Goal: Information Seeking & Learning: Stay updated

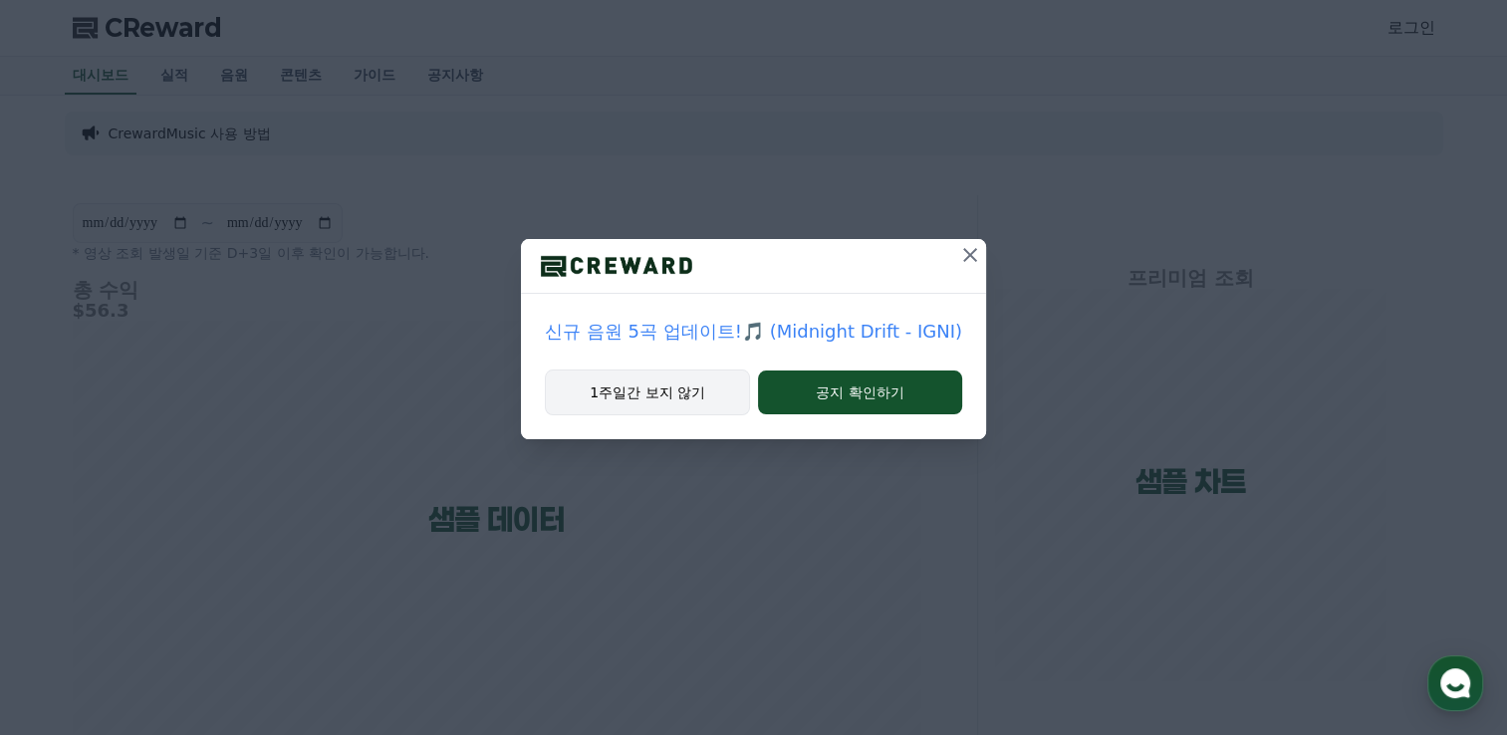
click at [704, 384] on button "1주일간 보지 않기" at bounding box center [647, 392] width 205 height 46
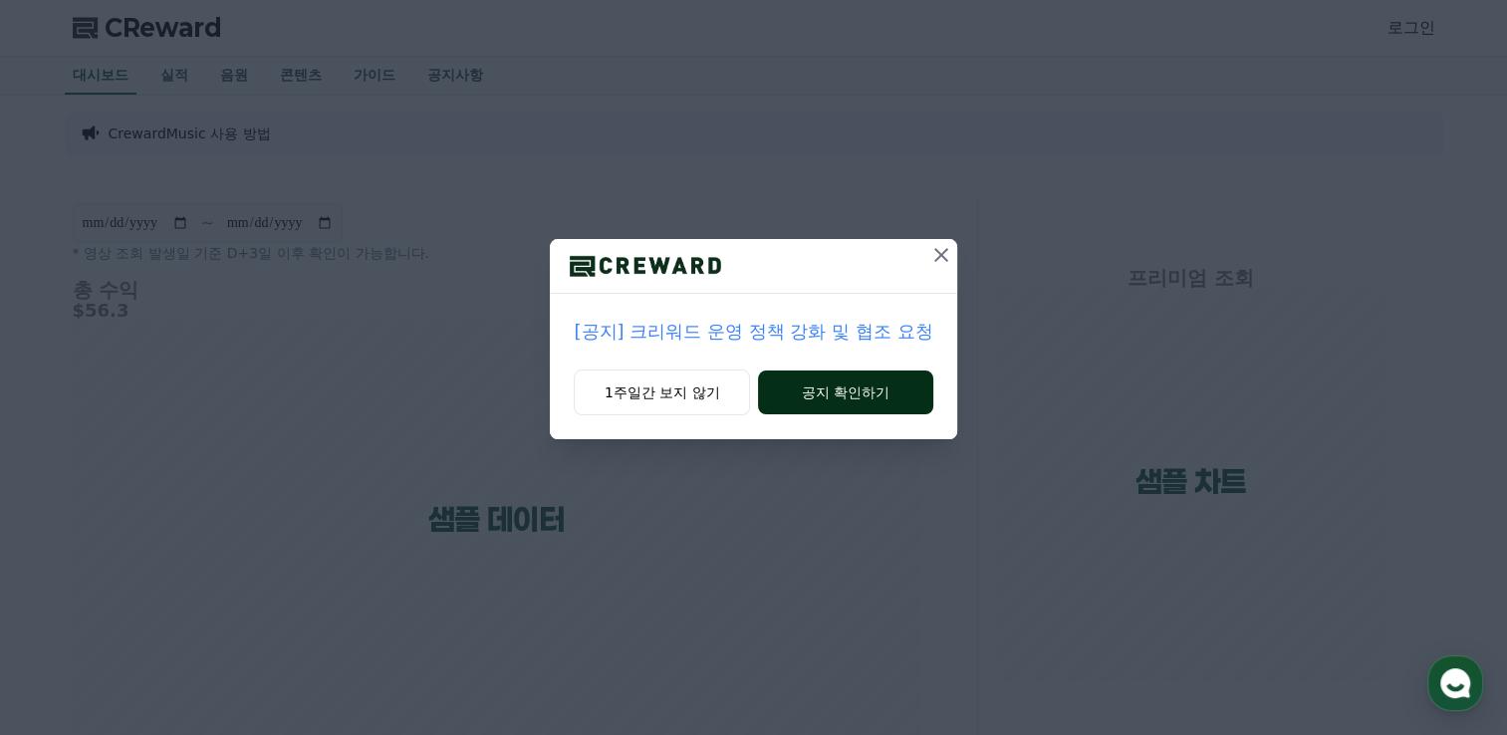
click at [845, 377] on button "공지 확인하기" at bounding box center [845, 392] width 174 height 44
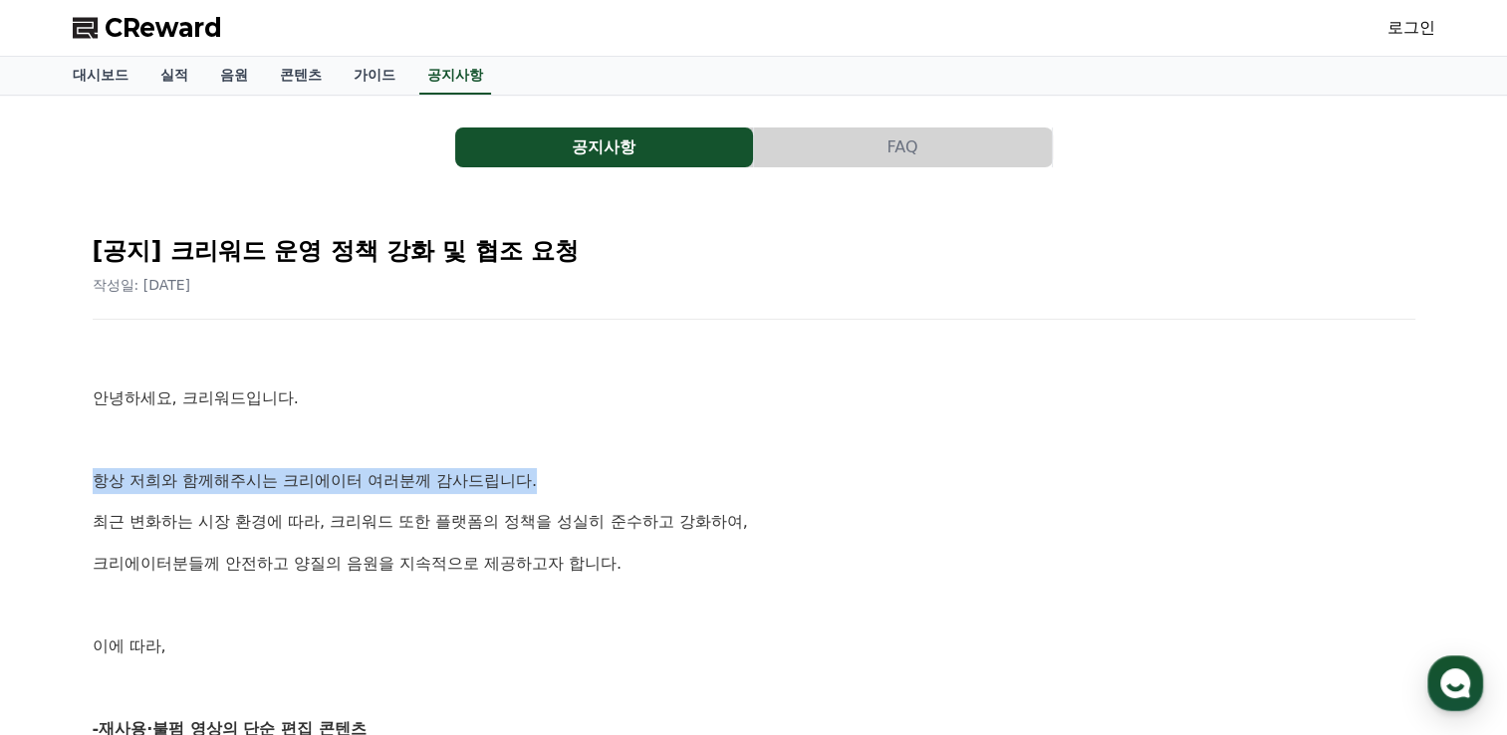
drag, startPoint x: 80, startPoint y: 468, endPoint x: 549, endPoint y: 464, distance: 469.0
copy p "항상 저희와 함께해주시는 크리에이터 여러분께 감사드립니다."
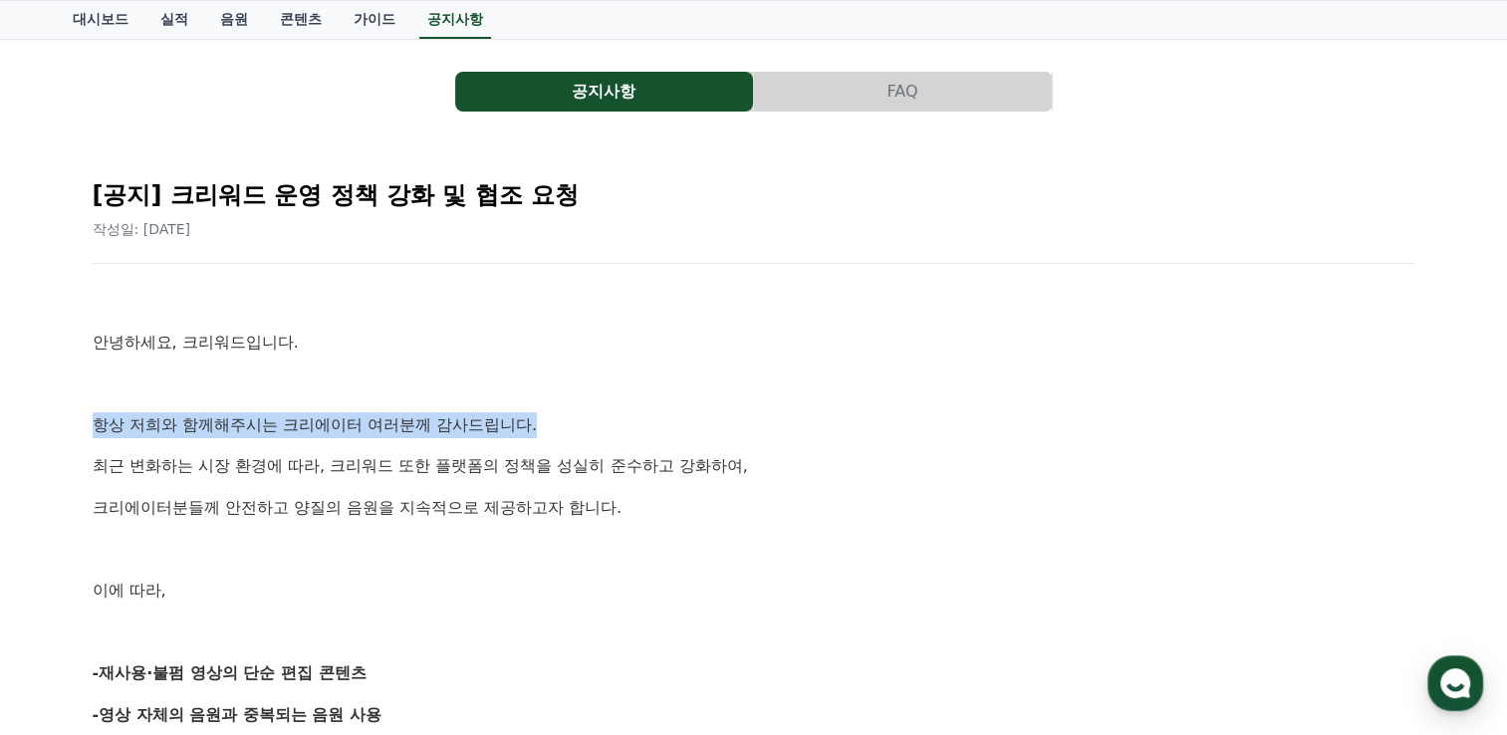
scroll to position [199, 0]
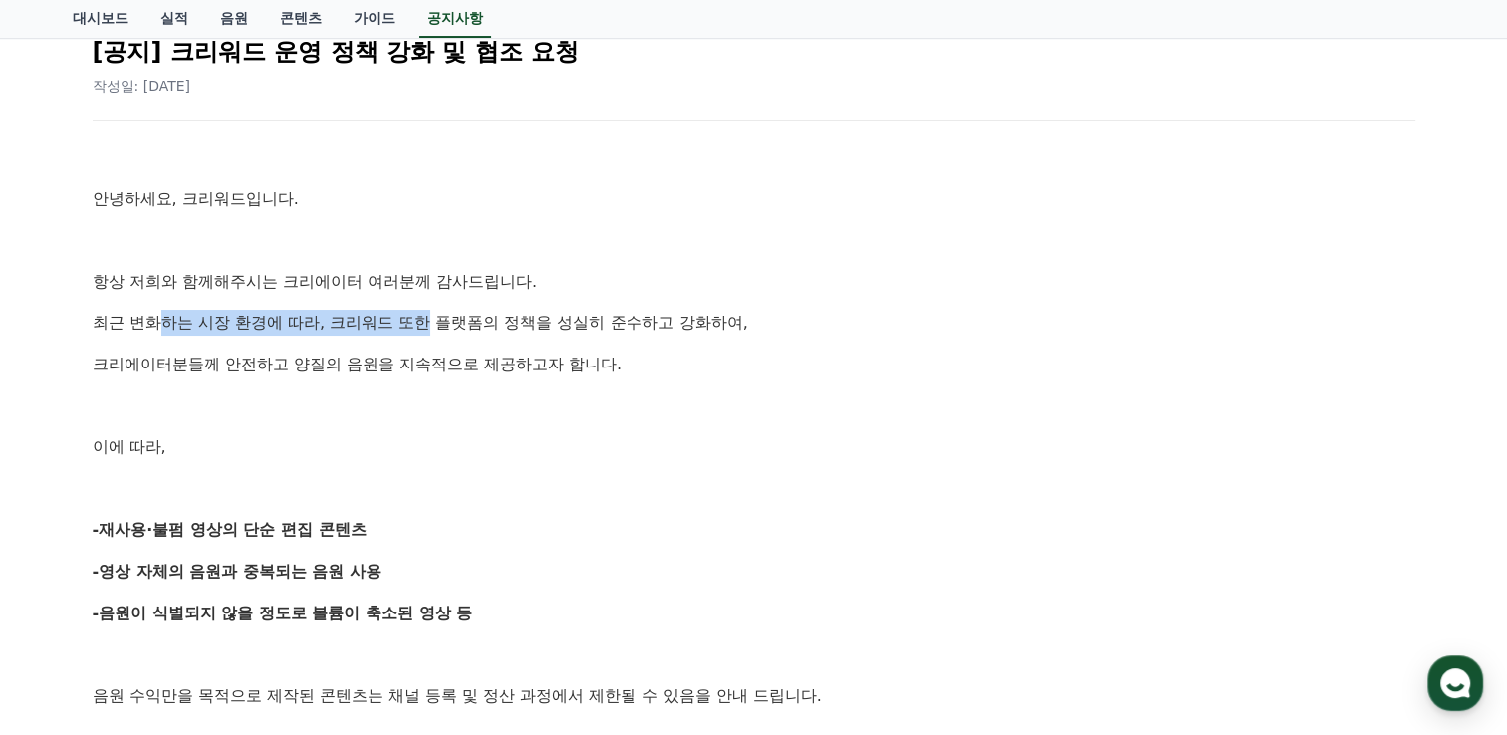
drag, startPoint x: 159, startPoint y: 332, endPoint x: 426, endPoint y: 328, distance: 266.9
click at [426, 328] on p "최근 변화하는 시장 환경에 따라, 크리워드 또한 플랫폼의 정책을 성실히 준수하고 강화하여," at bounding box center [754, 323] width 1322 height 26
drag, startPoint x: 426, startPoint y: 328, endPoint x: 398, endPoint y: 383, distance: 62.3
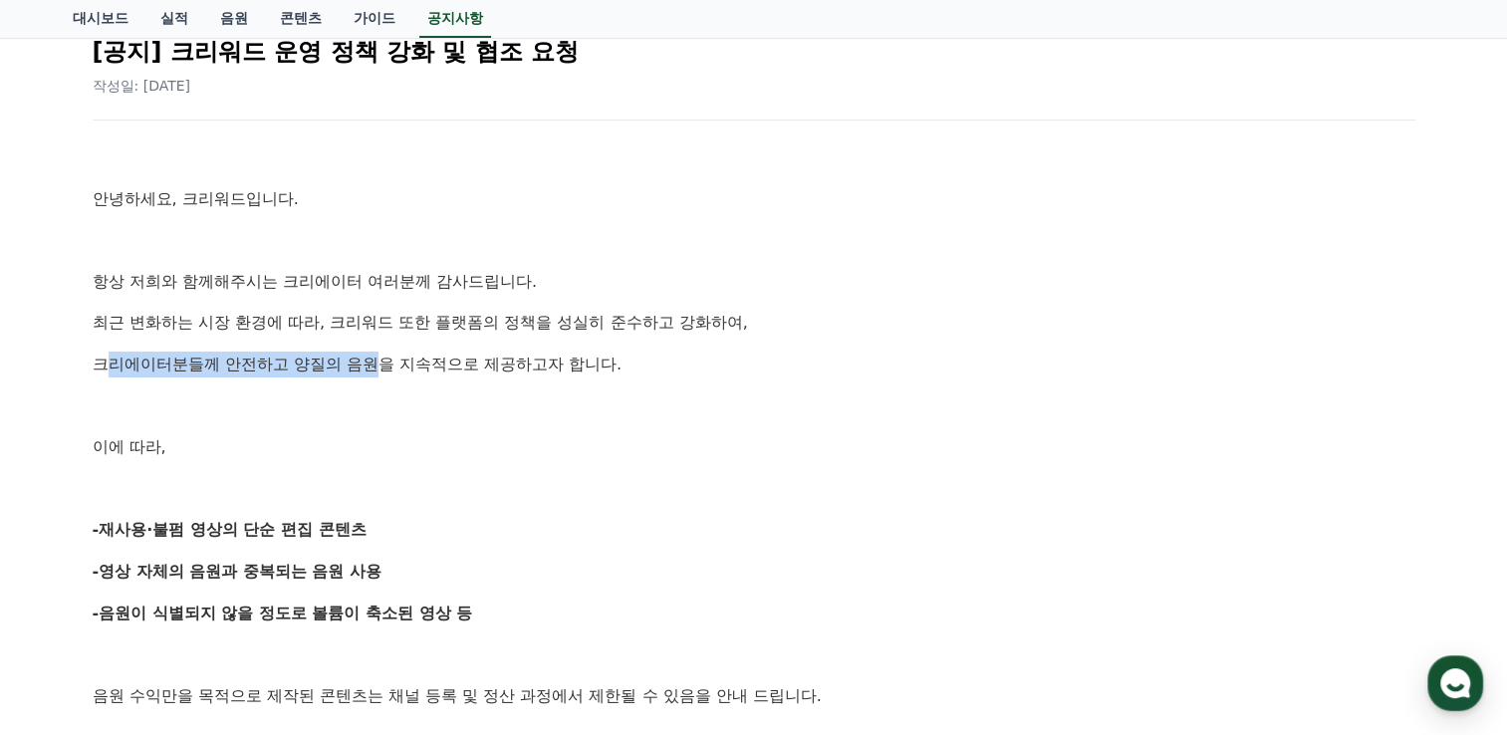
drag, startPoint x: 111, startPoint y: 367, endPoint x: 386, endPoint y: 365, distance: 275.8
click at [386, 365] on p "크리에이터분들께 안전하고 양질의 음원을 지속적으로 제공하고자 합니다." at bounding box center [754, 365] width 1322 height 26
drag, startPoint x: 386, startPoint y: 365, endPoint x: 335, endPoint y: 388, distance: 56.6
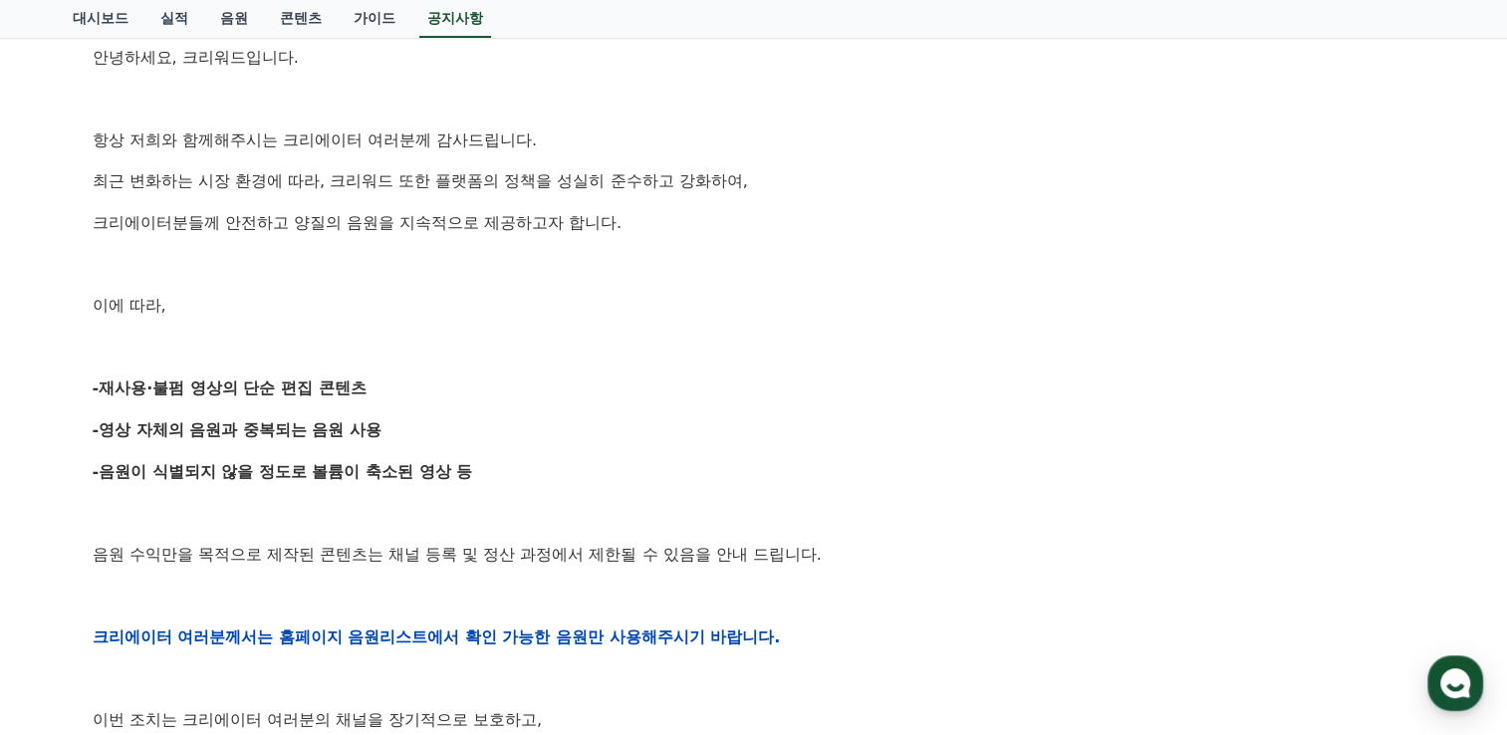
scroll to position [398, 0]
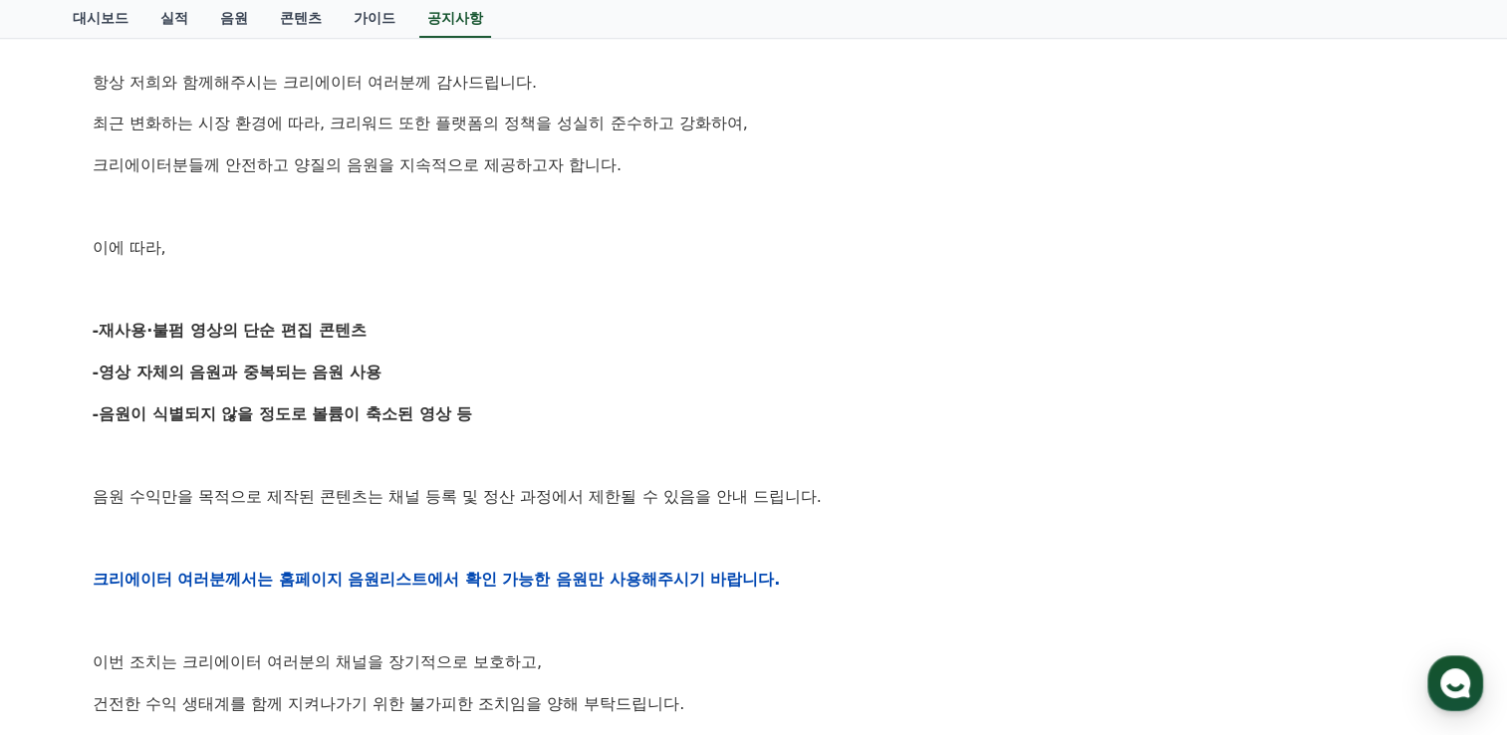
drag, startPoint x: 115, startPoint y: 332, endPoint x: 389, endPoint y: 353, distance: 275.6
click at [389, 353] on div "안녕하세요, 크리워드입니다. 항상 저희와 함께해주시는 크리에이터 여러분께 감사드립니다. 최근 변화하는 시장 환경에 따라, 크리워드 또한 플랫폼…" at bounding box center [754, 579] width 1322 height 1268
drag, startPoint x: 389, startPoint y: 353, endPoint x: 429, endPoint y: 363, distance: 41.3
click at [429, 363] on p "-영상 자체의 음원과 중복되는 음원 사용" at bounding box center [754, 372] width 1322 height 26
click at [409, 371] on p "-영상 자체의 음원과 중복되는 음원 사용" at bounding box center [754, 372] width 1322 height 26
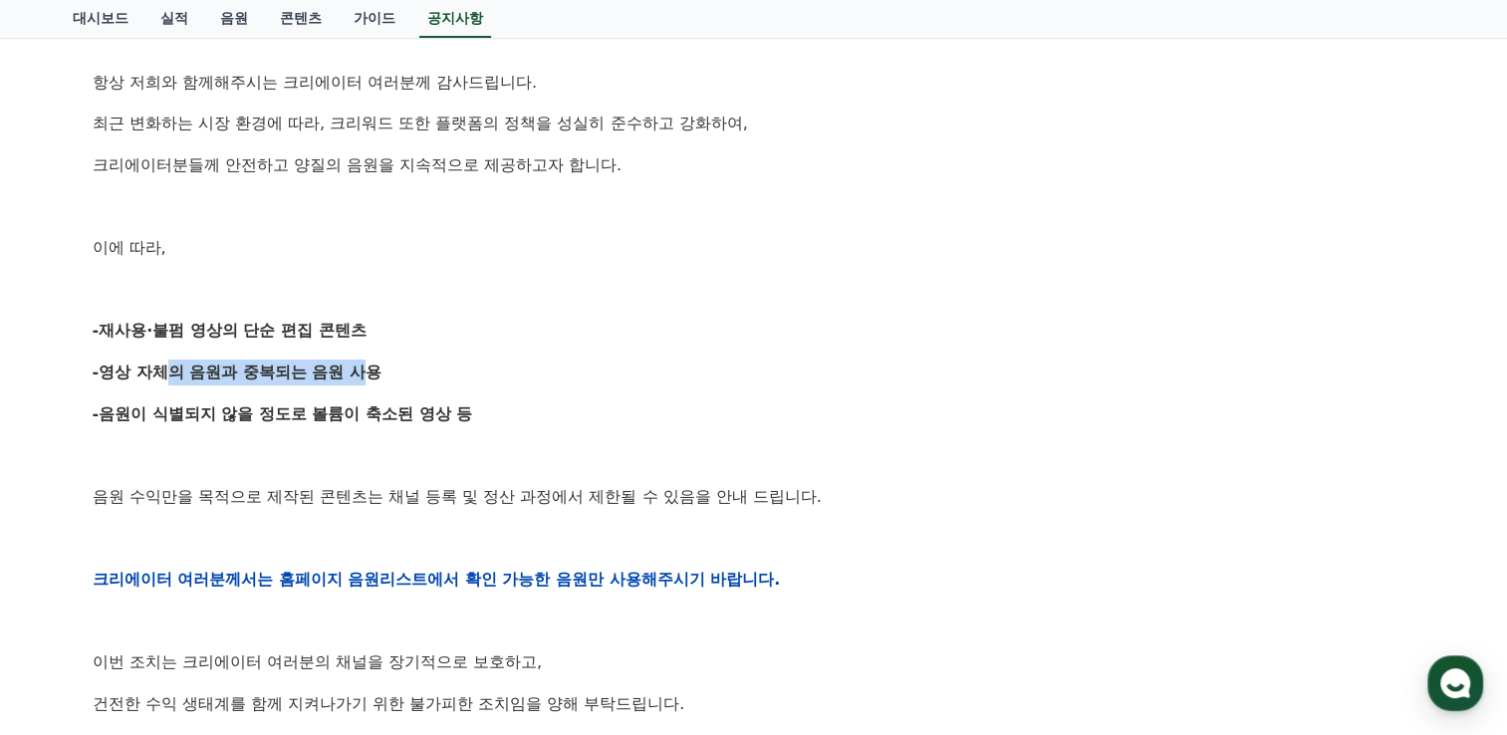
drag, startPoint x: 146, startPoint y: 359, endPoint x: 356, endPoint y: 383, distance: 211.5
click at [356, 383] on p "-영상 자체의 음원과 중복되는 음원 사용" at bounding box center [754, 372] width 1322 height 26
drag, startPoint x: 356, startPoint y: 383, endPoint x: 463, endPoint y: 393, distance: 107.0
click at [463, 393] on div "안녕하세요, 크리워드입니다. 항상 저희와 함께해주시는 크리에이터 여러분께 감사드립니다. 최근 변화하는 시장 환경에 따라, 크리워드 또한 플랫폼…" at bounding box center [754, 579] width 1322 height 1268
drag, startPoint x: 122, startPoint y: 410, endPoint x: 219, endPoint y: 410, distance: 96.6
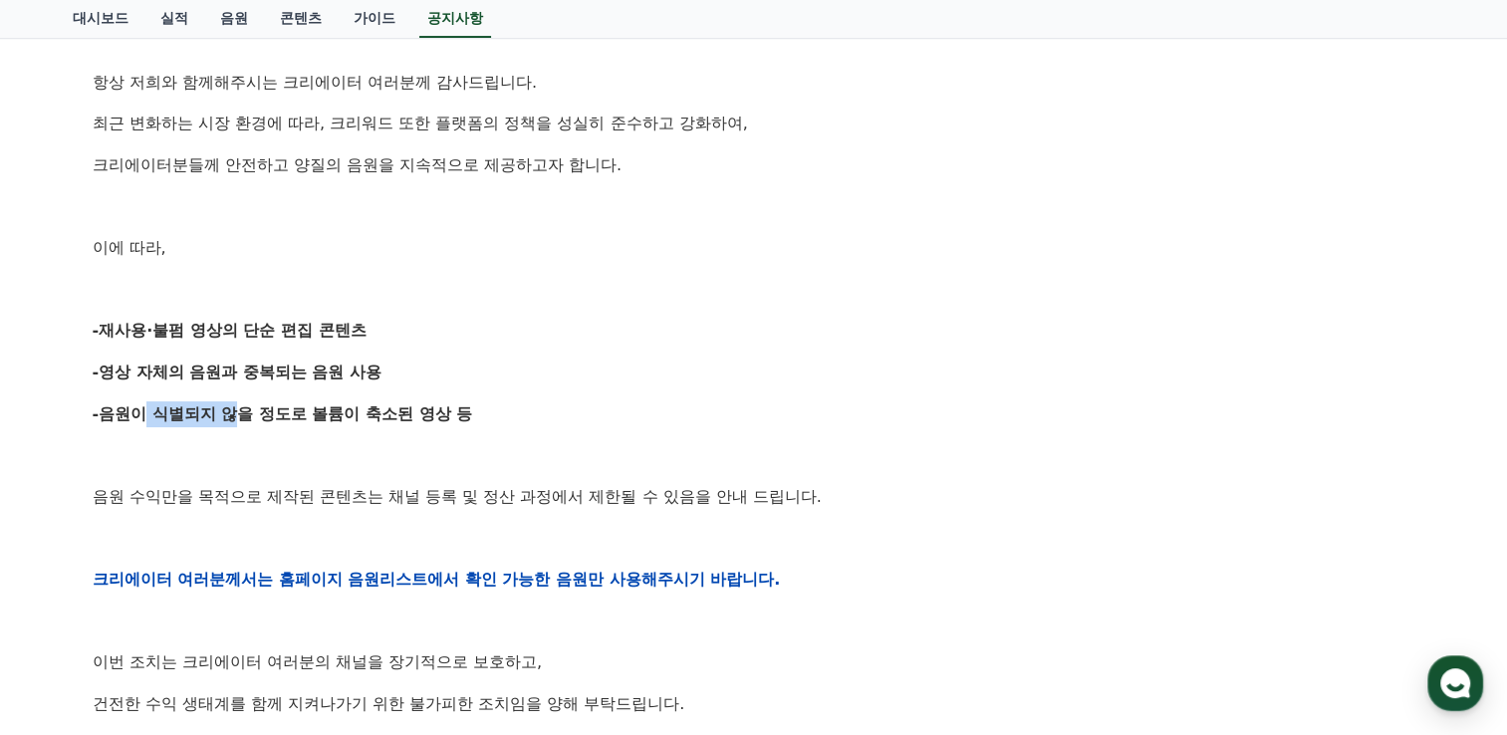
click at [219, 410] on strong "-음원이 식별되지 않을 정도로 볼륨이 축소된 영상 등" at bounding box center [283, 413] width 380 height 19
drag, startPoint x: 219, startPoint y: 410, endPoint x: 123, endPoint y: 442, distance: 100.8
click at [123, 442] on p at bounding box center [754, 455] width 1322 height 26
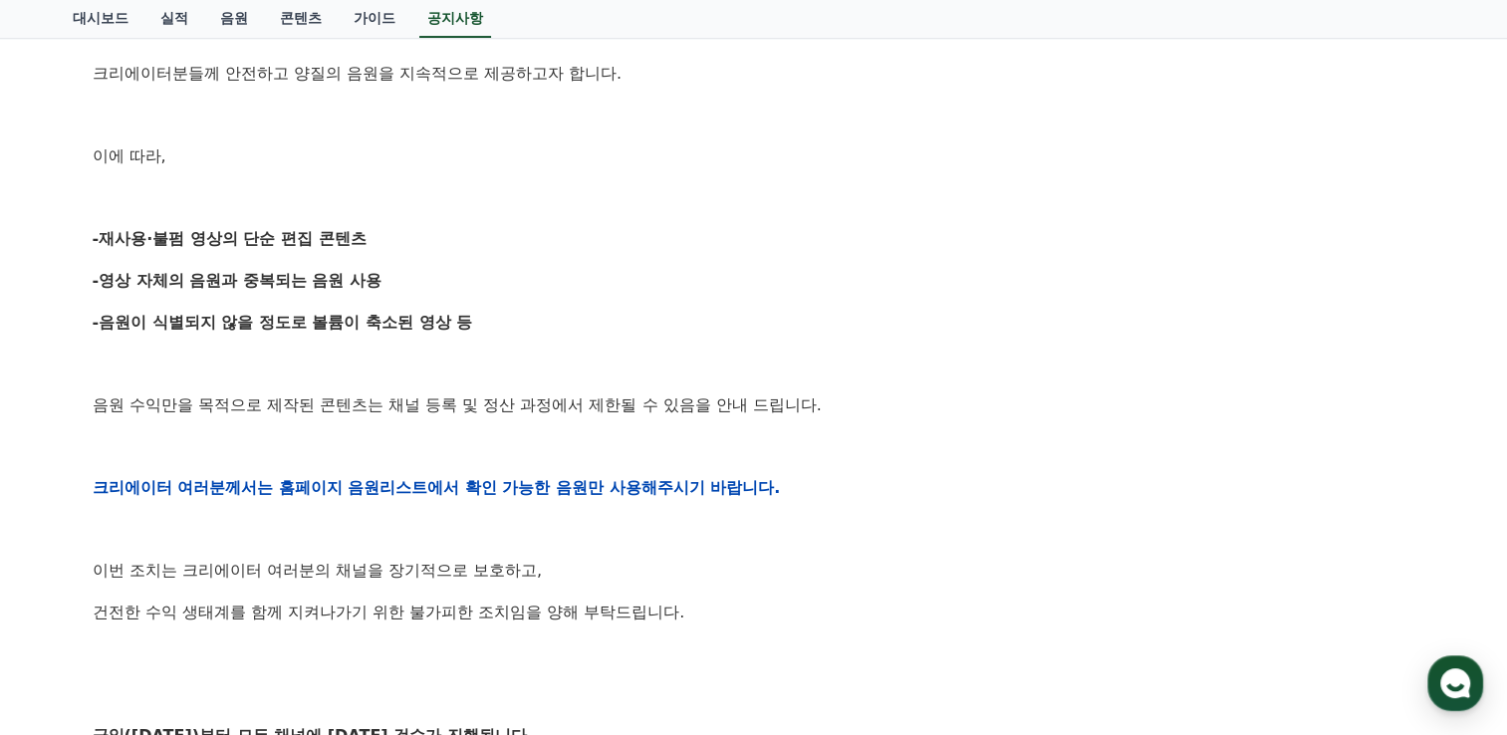
scroll to position [498, 0]
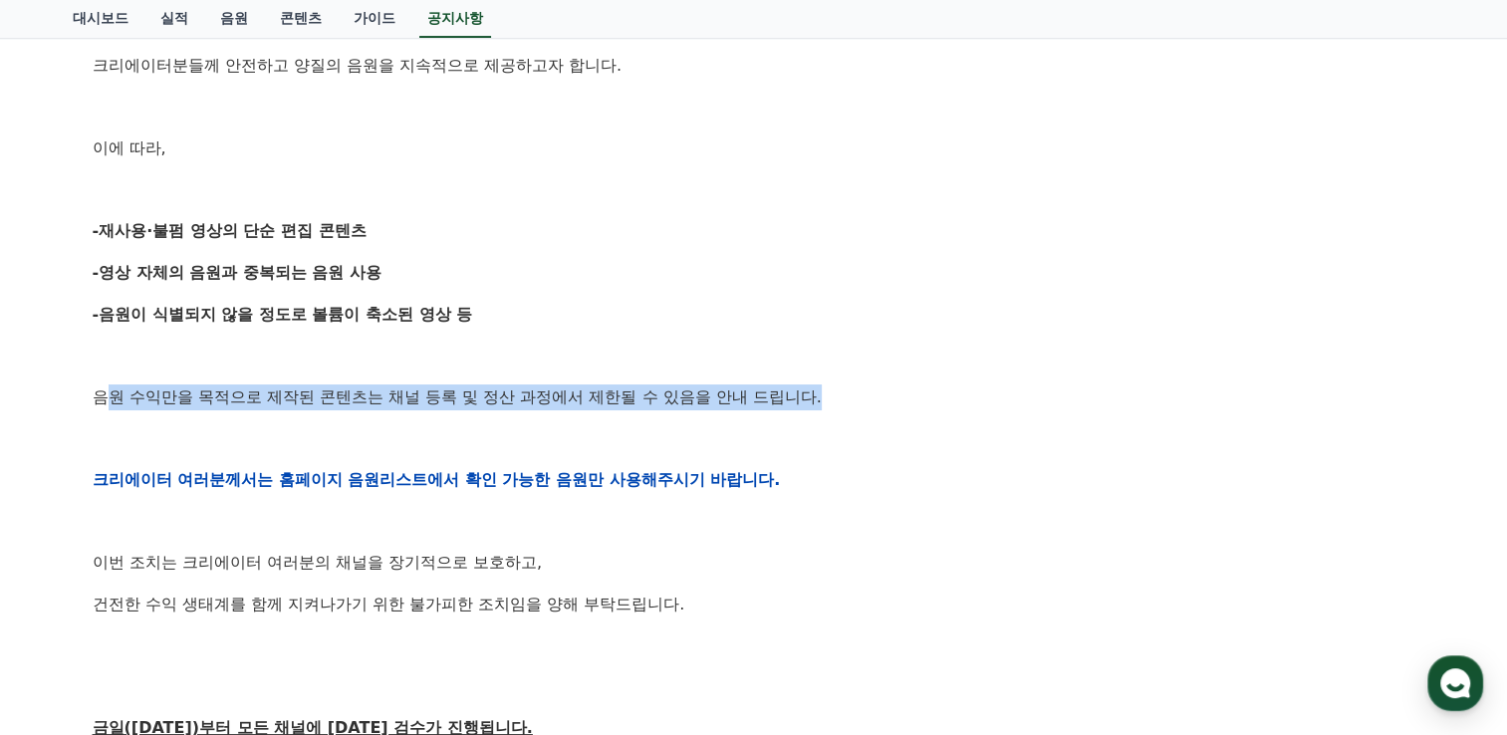
drag, startPoint x: 100, startPoint y: 398, endPoint x: 828, endPoint y: 399, distance: 728.9
click at [828, 399] on p "음원 수익만을 목적으로 제작된 콘텐츠는 채널 등록 및 정산 과정에서 제한될 수 있음을 안내 드립니다." at bounding box center [754, 397] width 1322 height 26
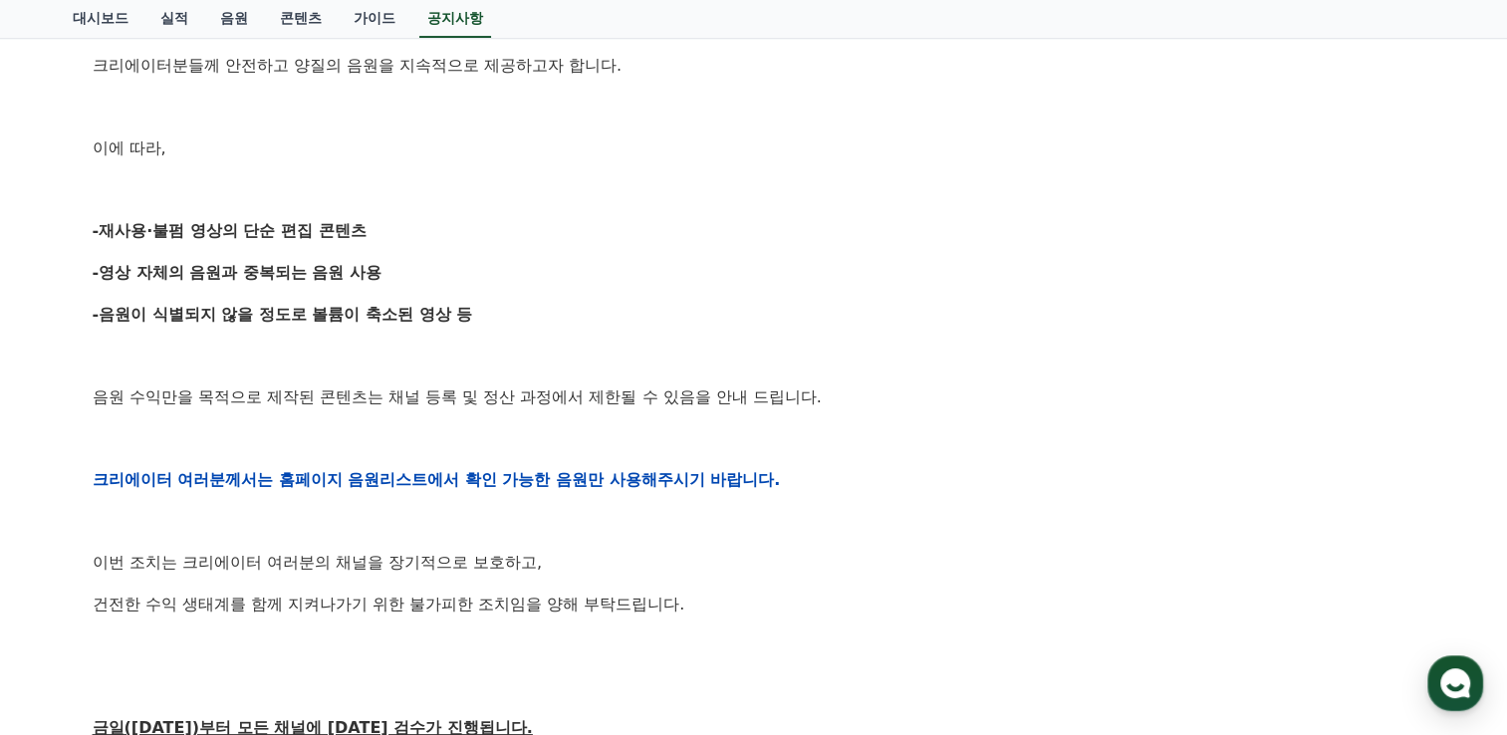
drag, startPoint x: 828, startPoint y: 399, endPoint x: 498, endPoint y: 436, distance: 332.6
click at [498, 436] on p at bounding box center [754, 438] width 1322 height 26
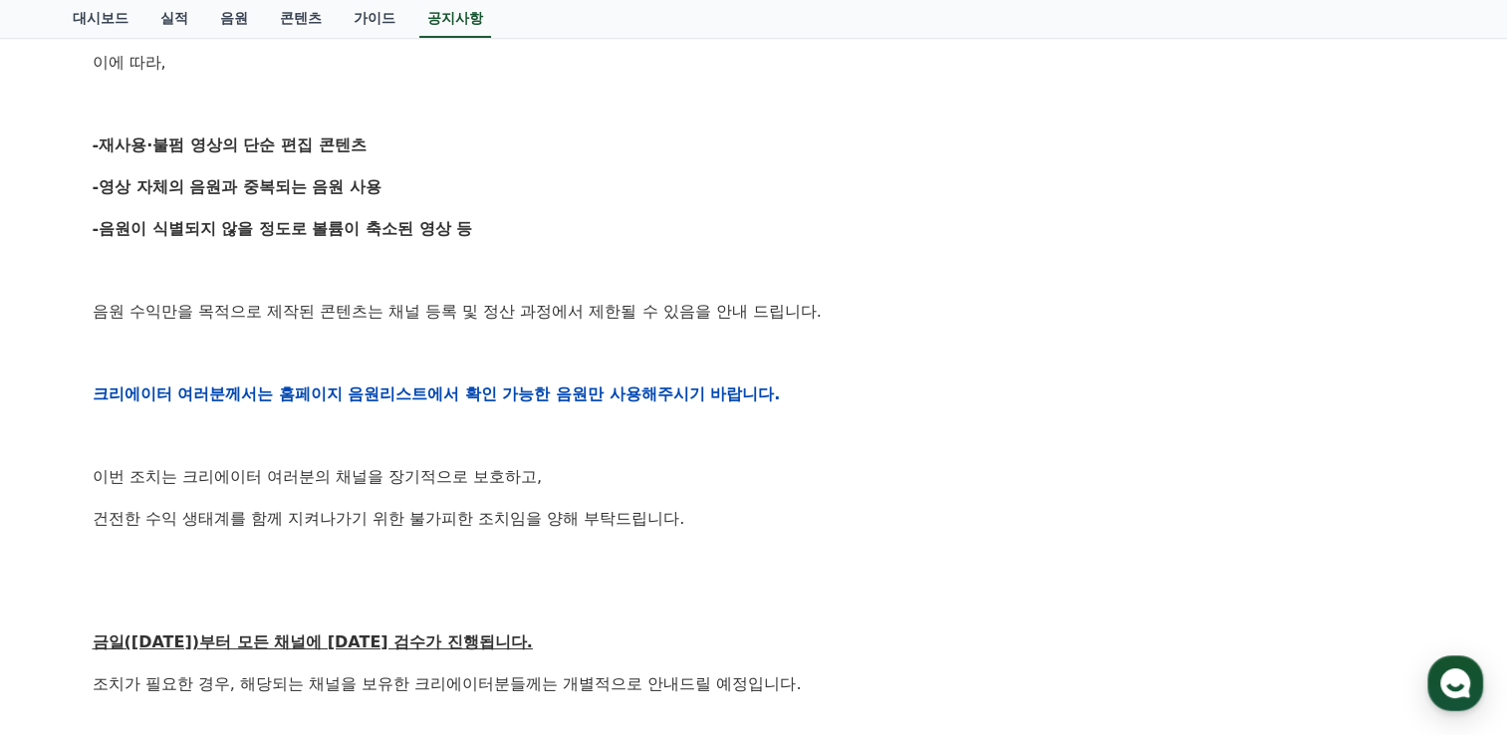
scroll to position [597, 0]
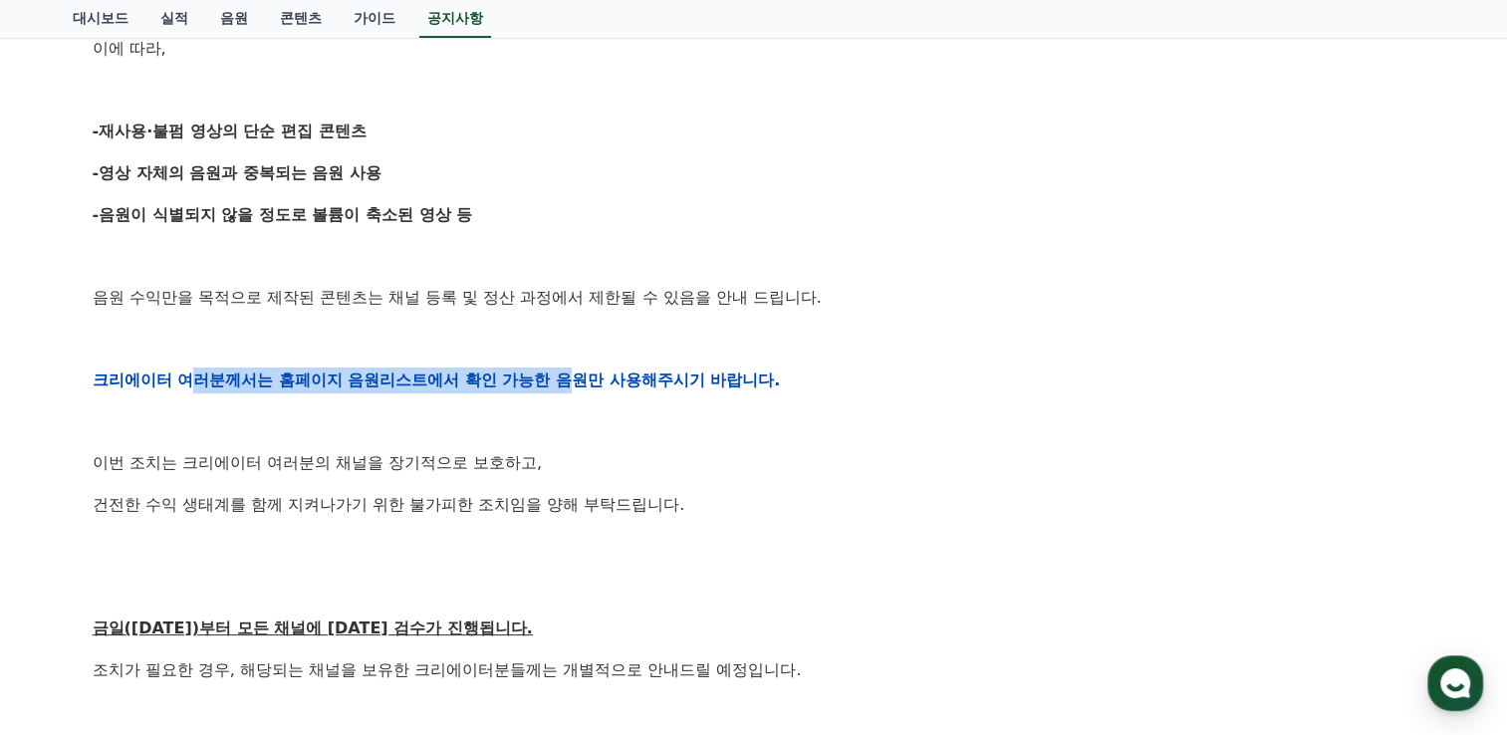
drag, startPoint x: 273, startPoint y: 372, endPoint x: 588, endPoint y: 370, distance: 314.7
click at [588, 370] on strong "크리에이터 여러분께서는 홈페이지 음원리스트에서 확인 가능한 음원만 사용해주시기 바랍니다." at bounding box center [437, 379] width 688 height 19
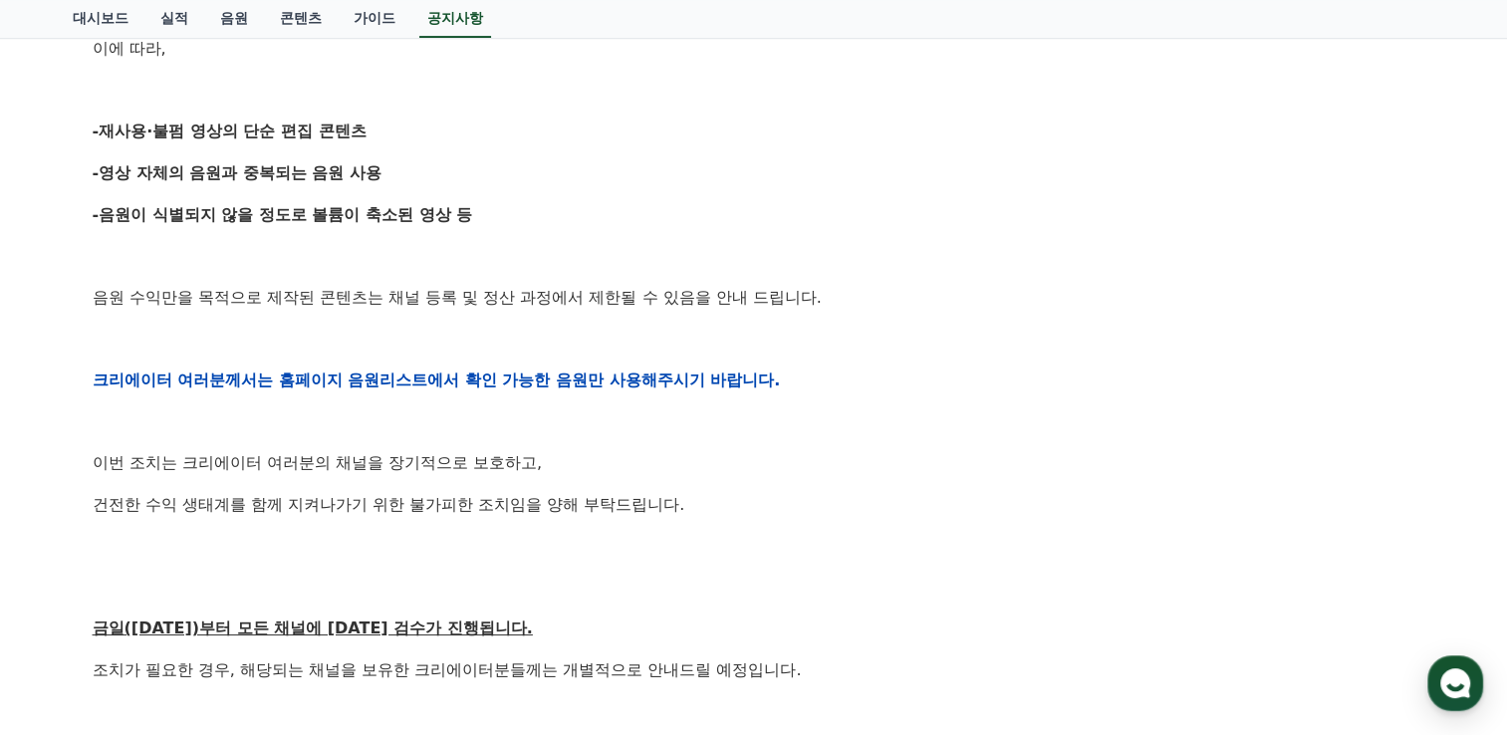
drag, startPoint x: 588, startPoint y: 370, endPoint x: 389, endPoint y: 425, distance: 205.6
click at [389, 425] on p at bounding box center [754, 422] width 1322 height 26
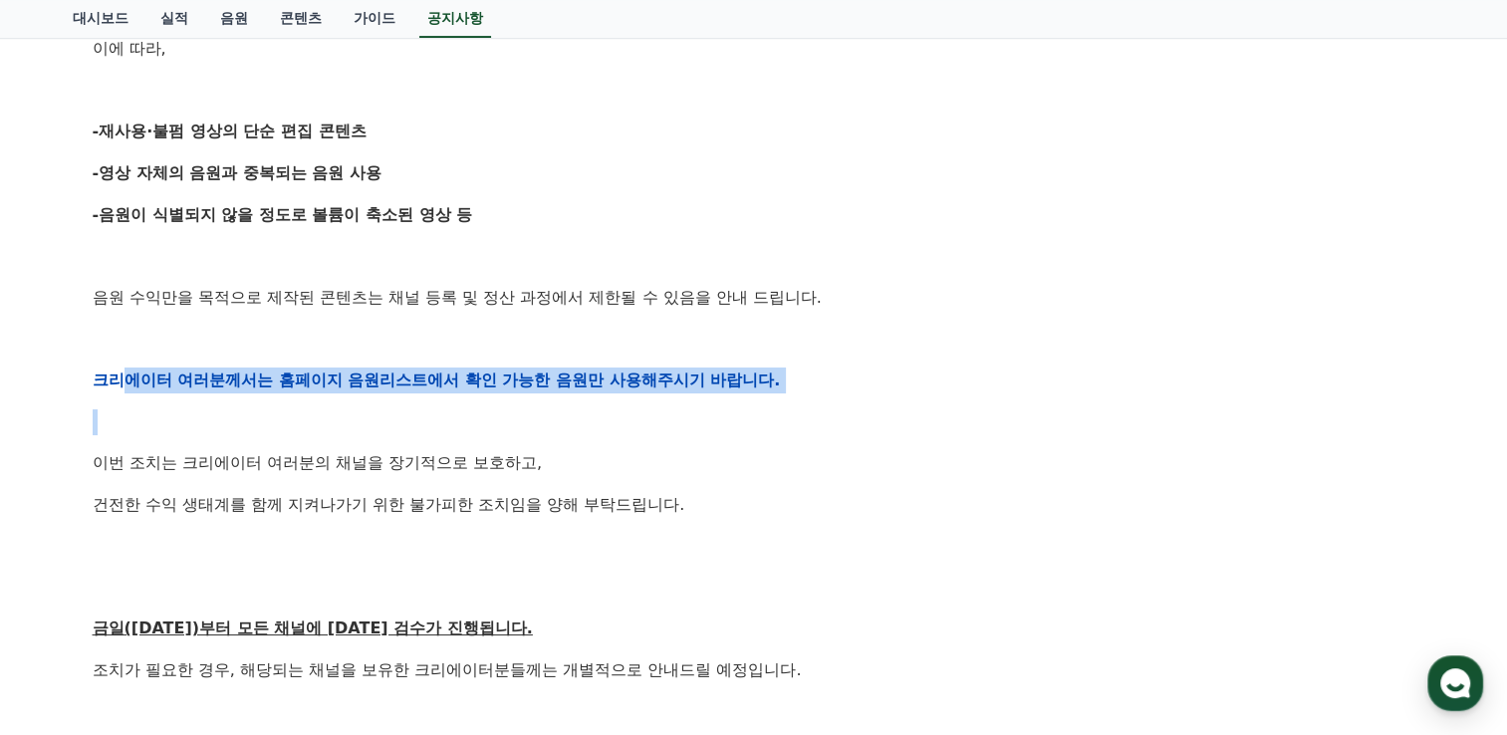
drag, startPoint x: 129, startPoint y: 380, endPoint x: 624, endPoint y: 421, distance: 496.6
click at [624, 421] on div "안녕하세요, 크리워드입니다. 항상 저희와 함께해주시는 크리에이터 여러분께 감사드립니다. 최근 변화하는 시장 환경에 따라, 크리워드 또한 플랫폼…" at bounding box center [754, 380] width 1322 height 1268
click at [626, 422] on p at bounding box center [754, 422] width 1322 height 26
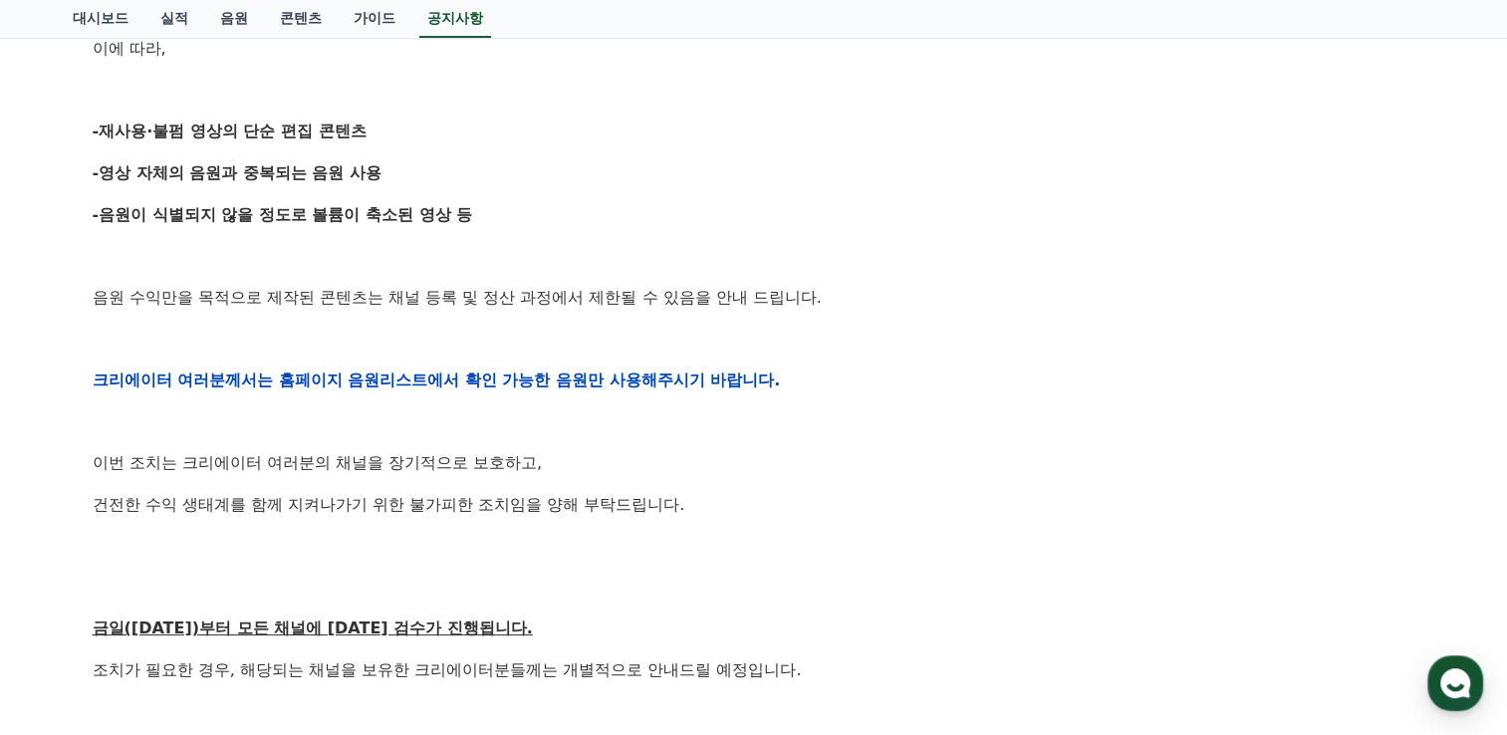
click at [311, 450] on p "이번 조치는 크리에이터 여러분의 채널을 장기적으로 보호하고," at bounding box center [754, 463] width 1322 height 26
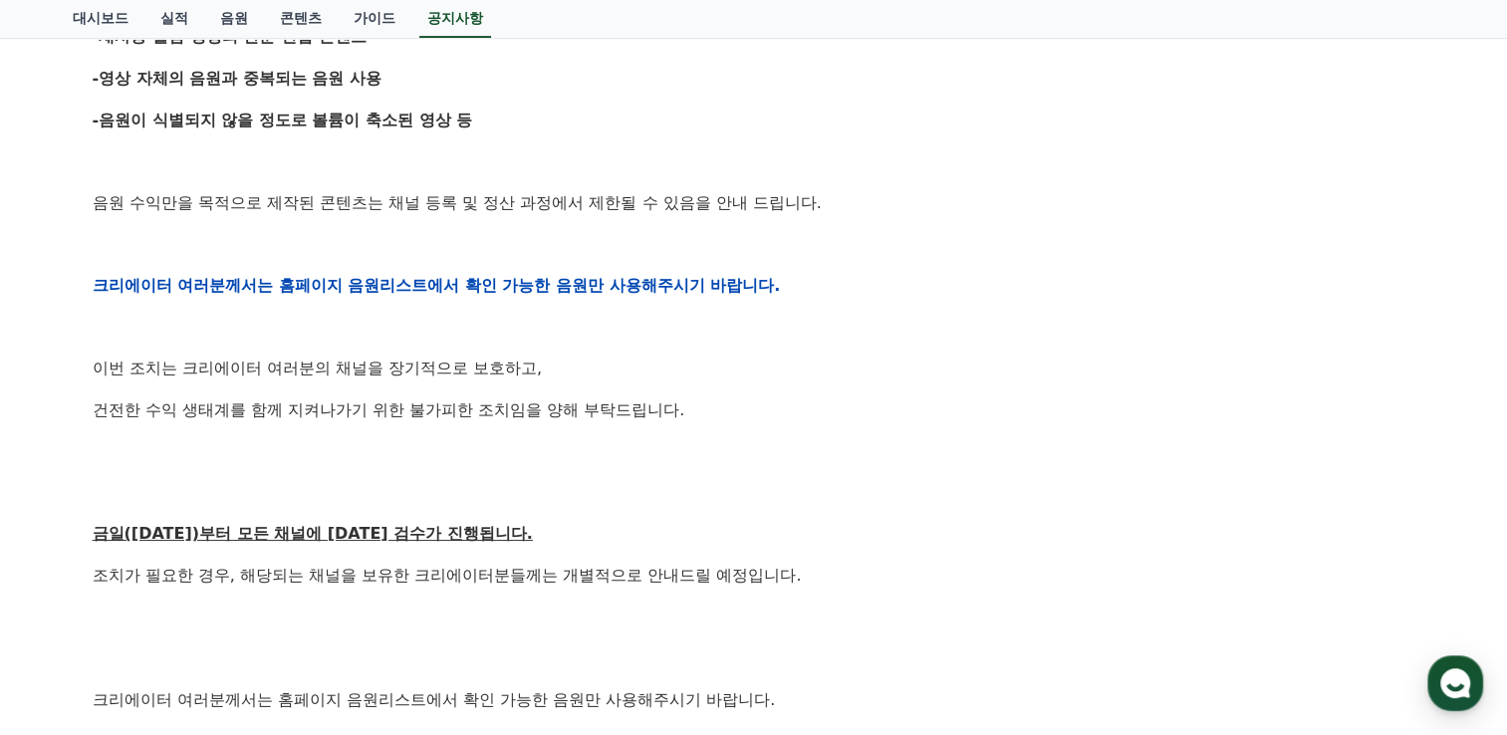
scroll to position [697, 0]
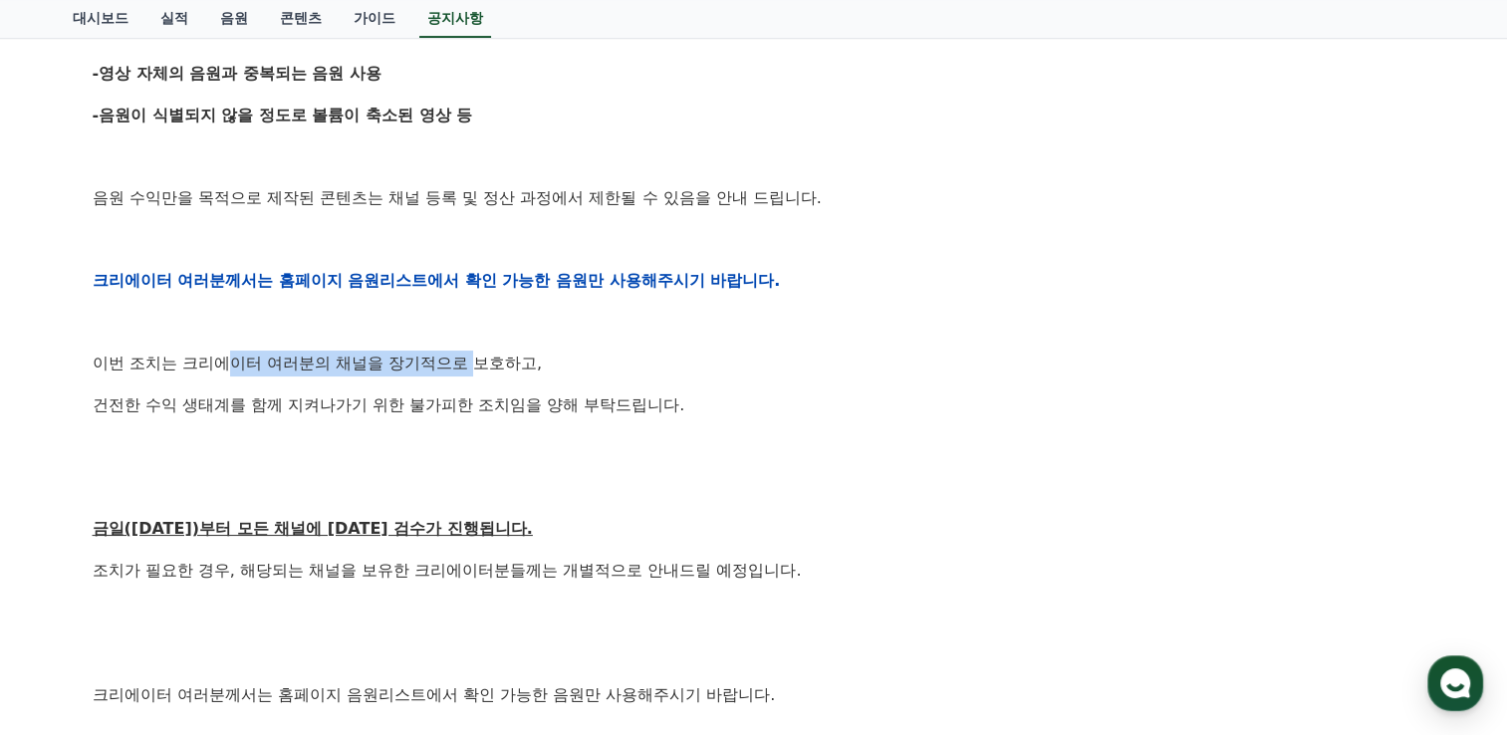
drag, startPoint x: 265, startPoint y: 359, endPoint x: 482, endPoint y: 366, distance: 217.2
click at [482, 366] on p "이번 조치는 크리에이터 여러분의 채널을 장기적으로 보호하고," at bounding box center [754, 364] width 1322 height 26
drag, startPoint x: 482, startPoint y: 366, endPoint x: 222, endPoint y: 432, distance: 268.1
click at [253, 430] on div "안녕하세요, 크리워드입니다. 항상 저희와 함께해주시는 크리에이터 여러분께 감사드립니다. 최근 변화하는 시장 환경에 따라, 크리워드 또한 플랫폼…" at bounding box center [754, 280] width 1322 height 1268
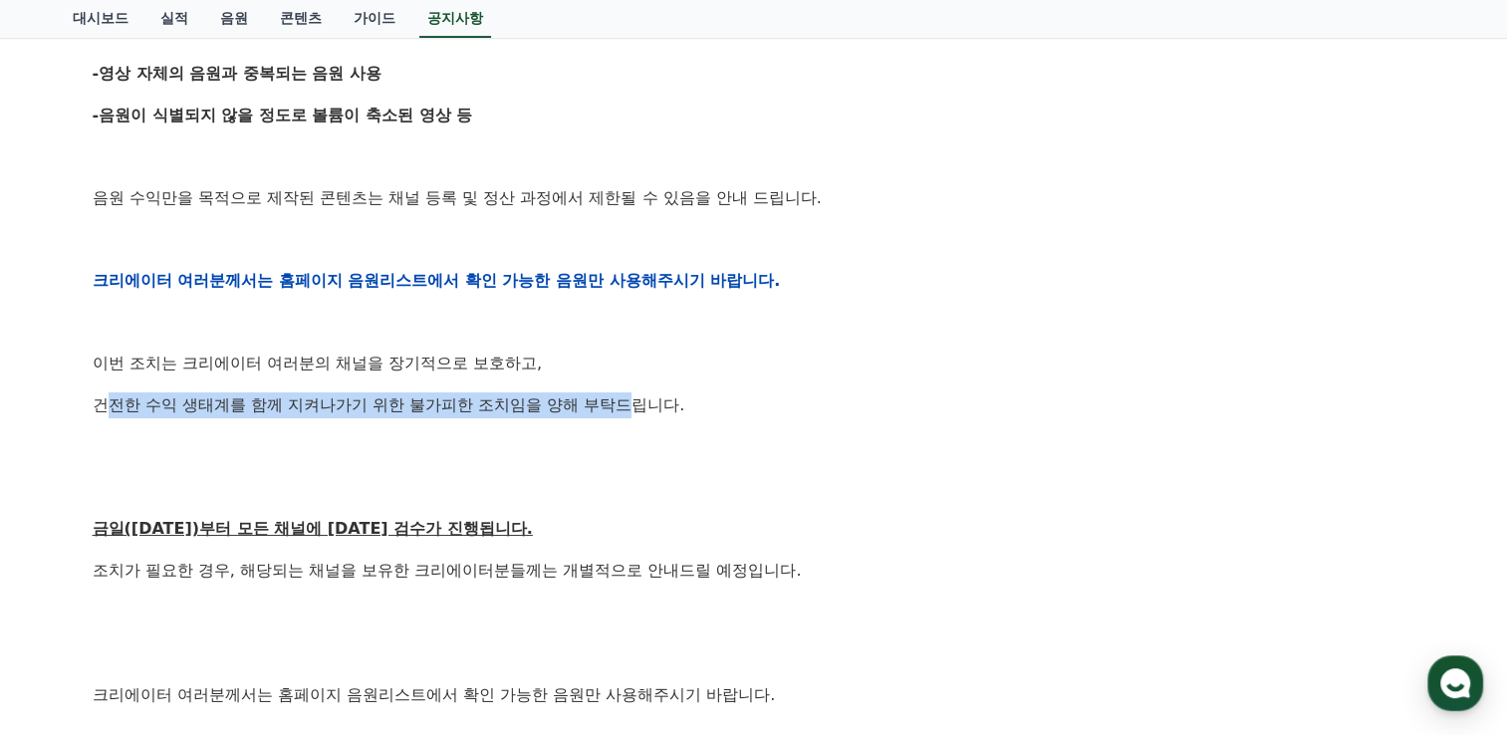
drag, startPoint x: 102, startPoint y: 409, endPoint x: 639, endPoint y: 404, distance: 537.7
click at [639, 404] on p "건전한 수익 생태계를 함께 지켜나가기 위한 불가피한 조치임을 양해 부탁드립니다." at bounding box center [754, 405] width 1322 height 26
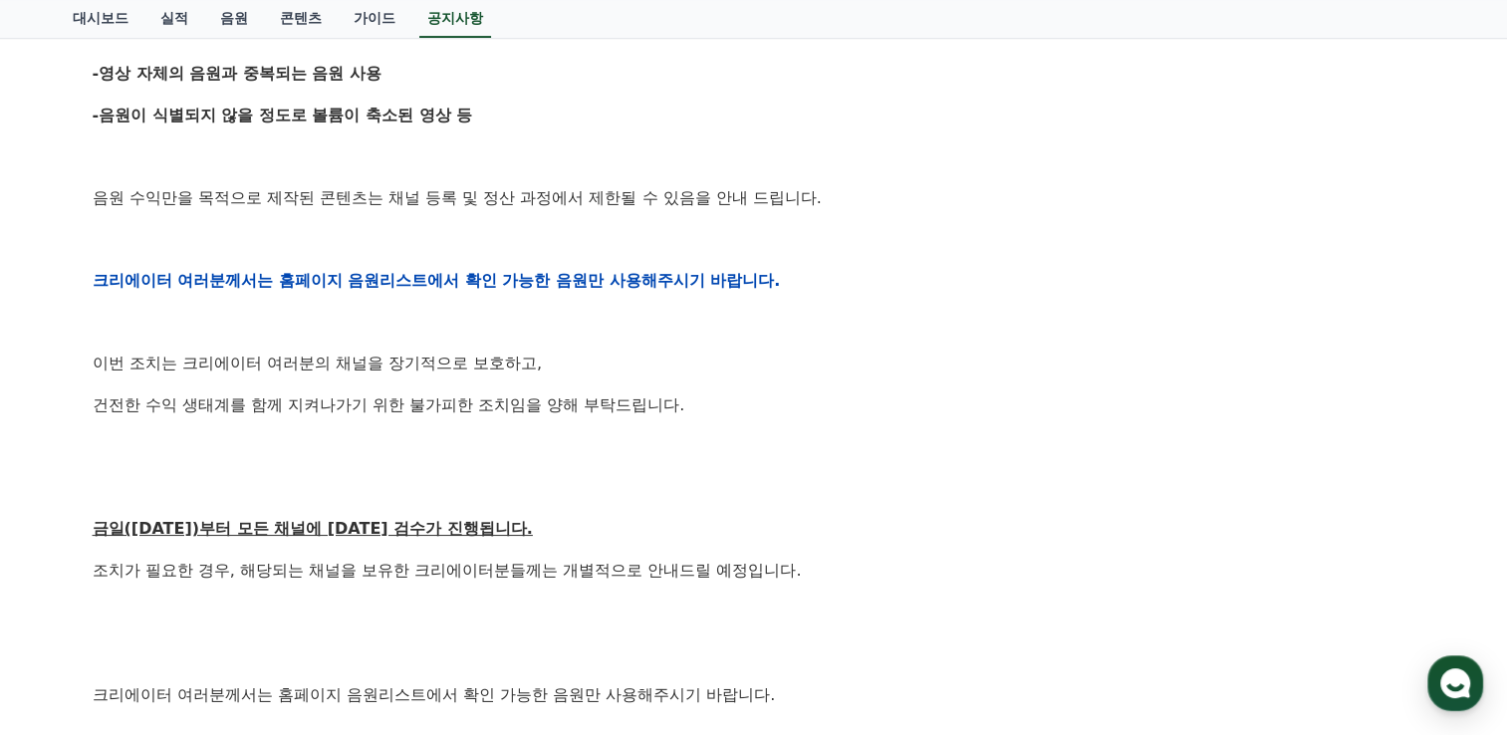
drag, startPoint x: 639, startPoint y: 404, endPoint x: 406, endPoint y: 450, distance: 237.5
click at [406, 450] on p at bounding box center [754, 446] width 1322 height 26
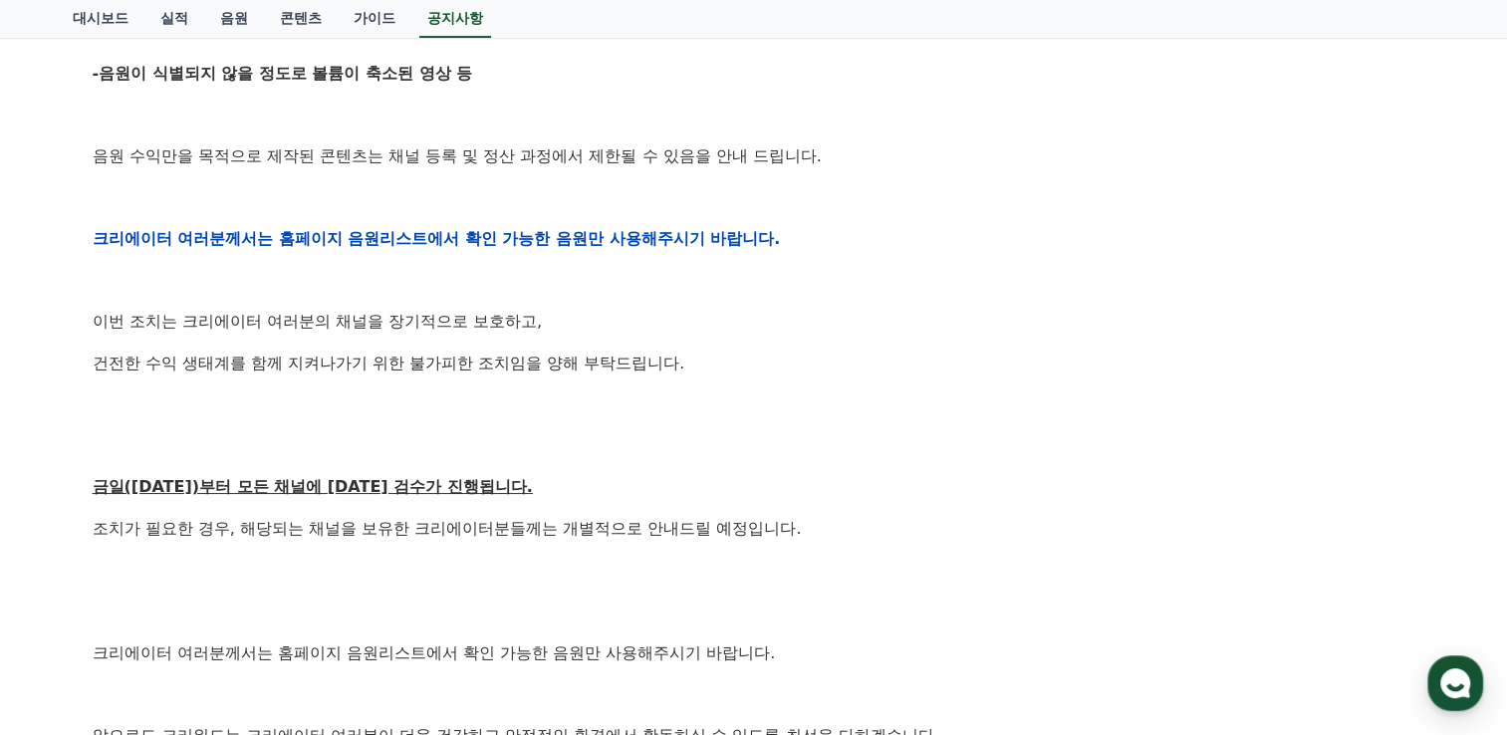
scroll to position [797, 0]
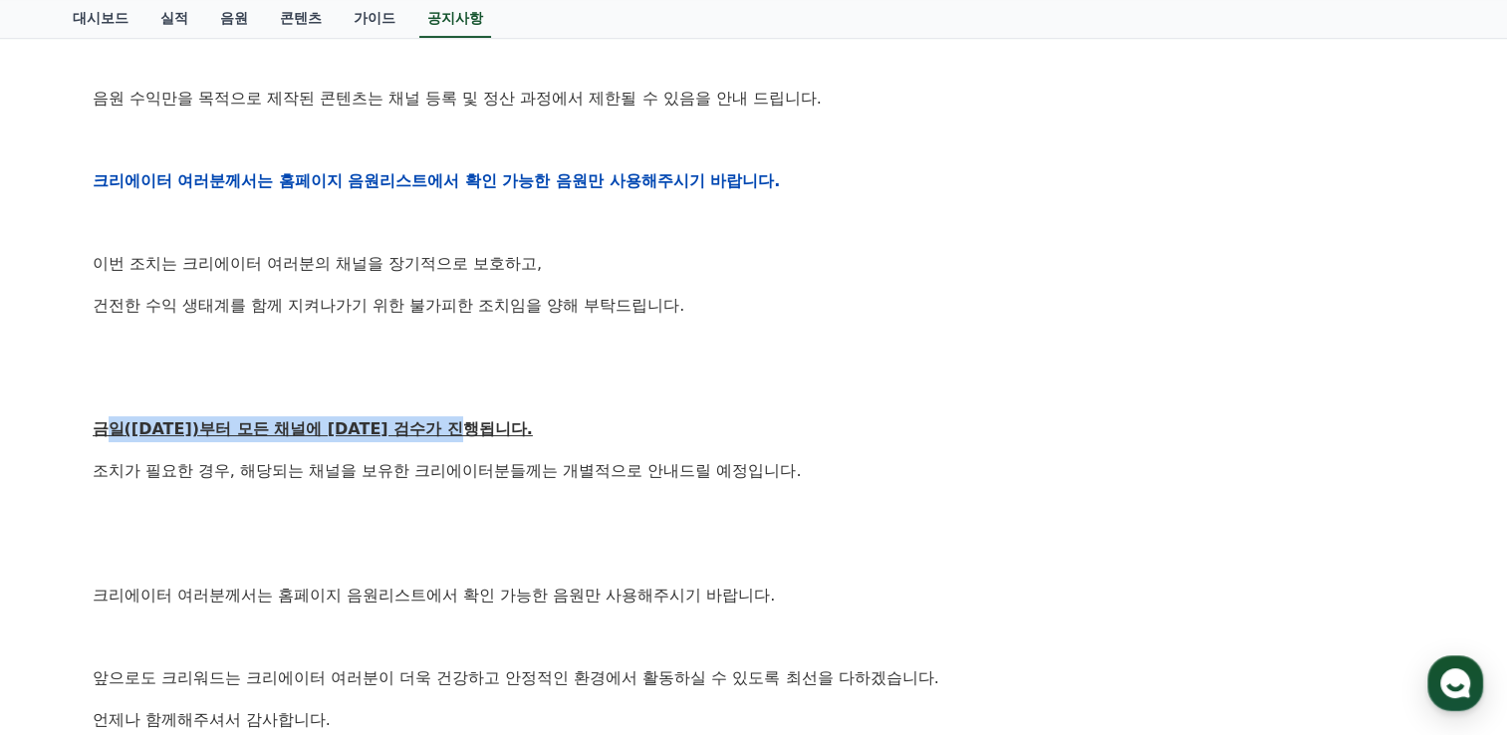
drag, startPoint x: 102, startPoint y: 432, endPoint x: 507, endPoint y: 426, distance: 405.3
click at [507, 426] on p "금일([DATE])부터 모든 채널에 [DATE] 검수가 진행됩니다." at bounding box center [754, 429] width 1322 height 26
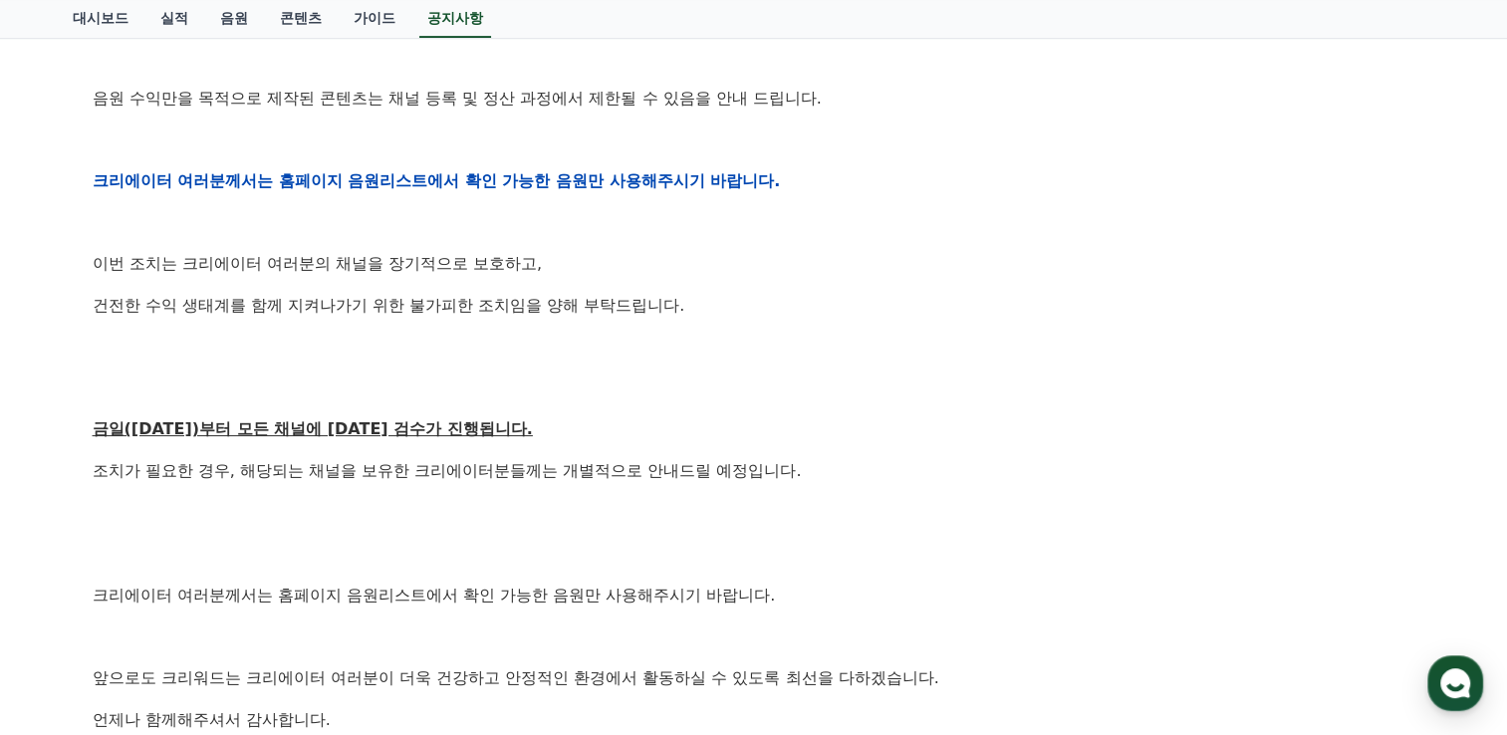
drag, startPoint x: 507, startPoint y: 426, endPoint x: 271, endPoint y: 474, distance: 240.8
click at [271, 474] on p "조치가 필요한 경우, 해당되는 채널을 보유한 크리에이터분들께는 개별적으로 안내드릴 예정입니다." at bounding box center [754, 471] width 1322 height 26
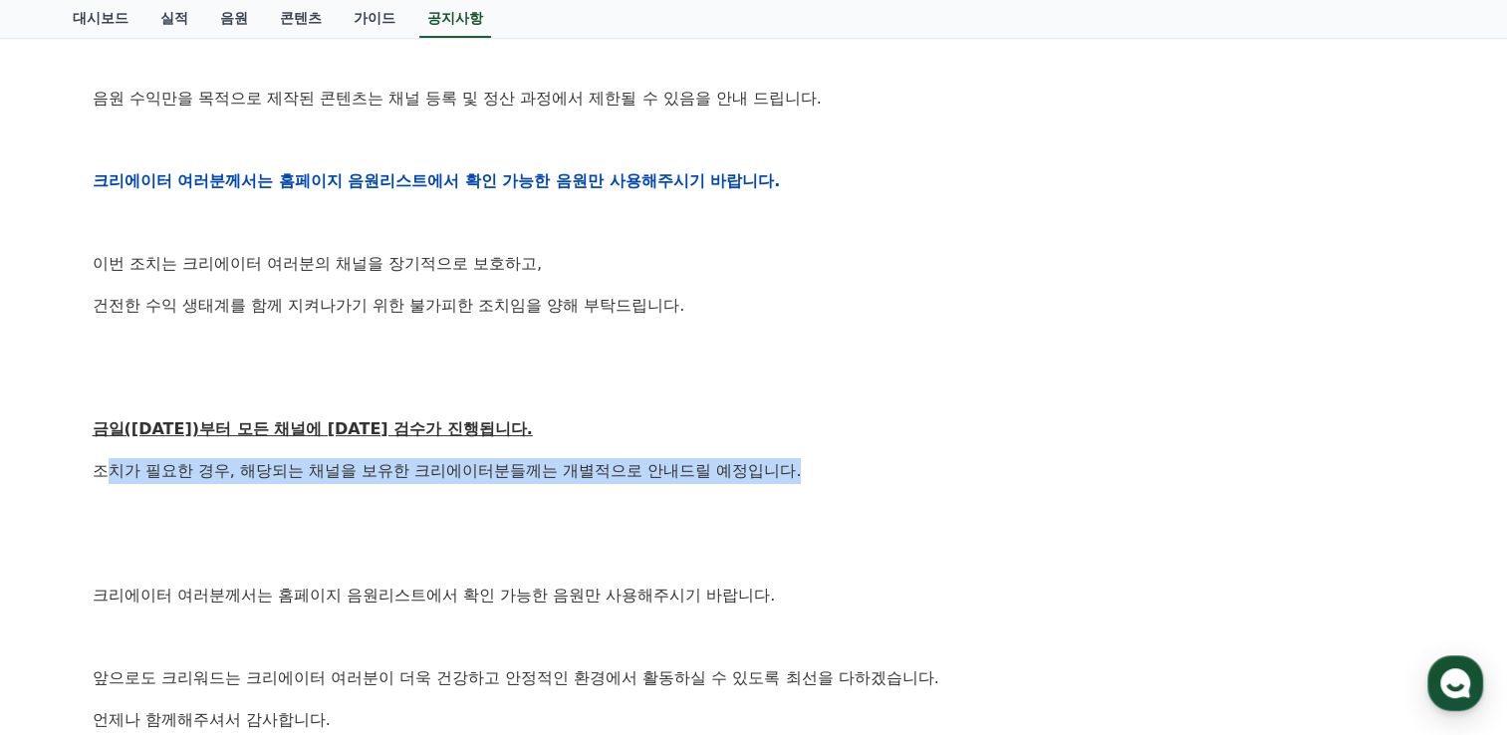
drag, startPoint x: 104, startPoint y: 462, endPoint x: 807, endPoint y: 456, distance: 703.0
click at [807, 456] on div "안녕하세요, 크리워드입니다. 항상 저희와 함께해주시는 크리에이터 여러분께 감사드립니다. 최근 변화하는 시장 환경에 따라, 크리워드 또한 플랫폼…" at bounding box center [754, 181] width 1322 height 1268
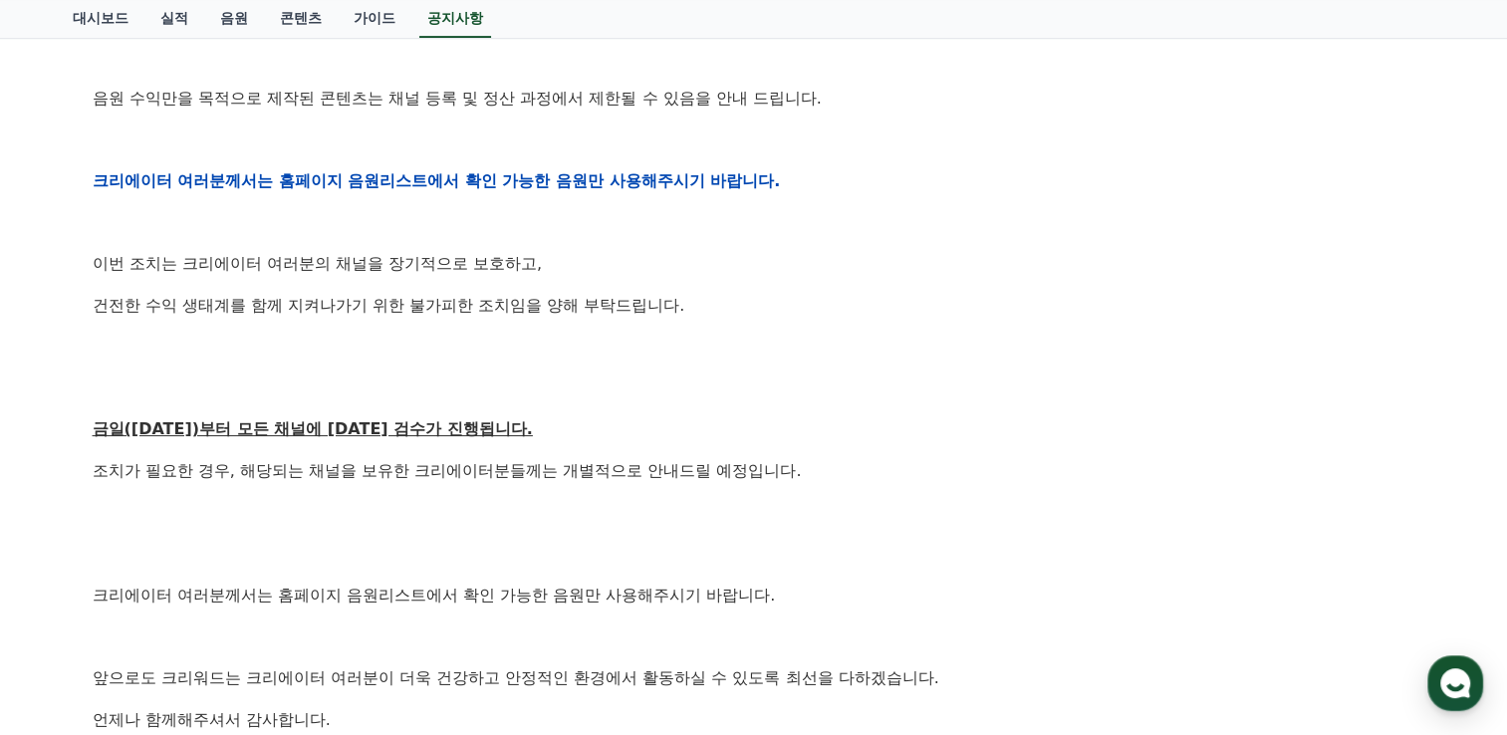
click at [319, 522] on p at bounding box center [754, 513] width 1322 height 26
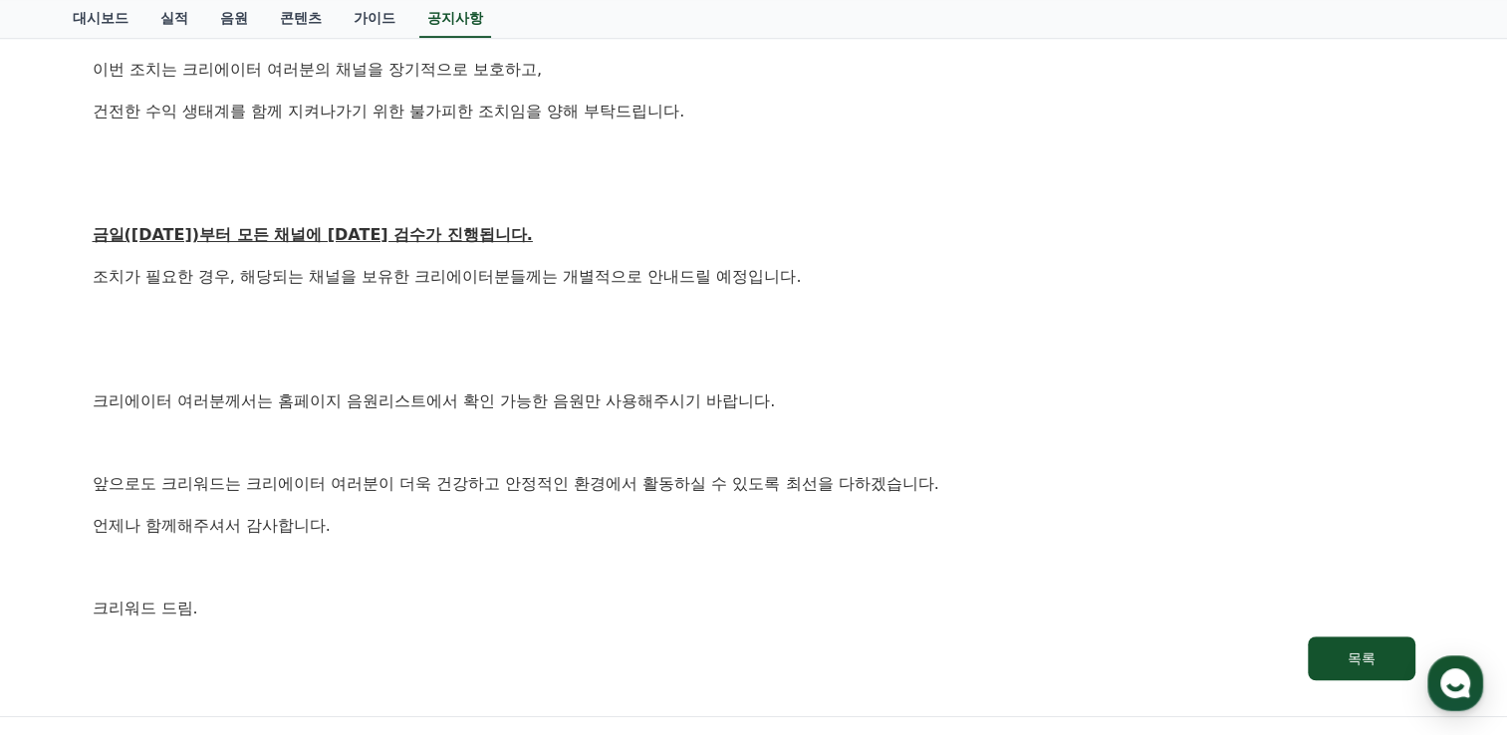
scroll to position [996, 0]
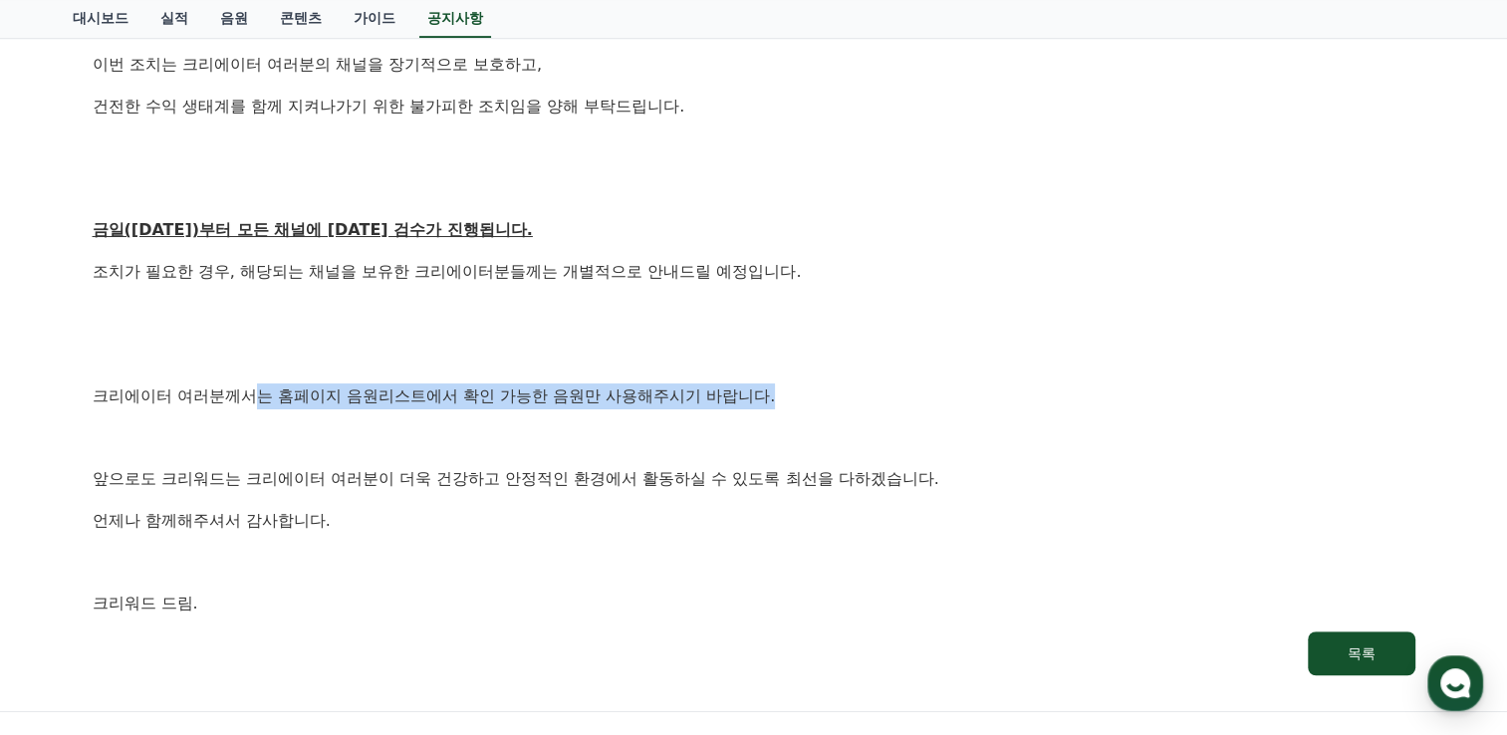
drag, startPoint x: 288, startPoint y: 391, endPoint x: 809, endPoint y: 391, distance: 520.8
click at [809, 391] on p "크리에이터 여러분께서는 홈페이지 음원리스트에서 확인 가능한 음원만 사용해주시기 바랍니다." at bounding box center [754, 396] width 1322 height 26
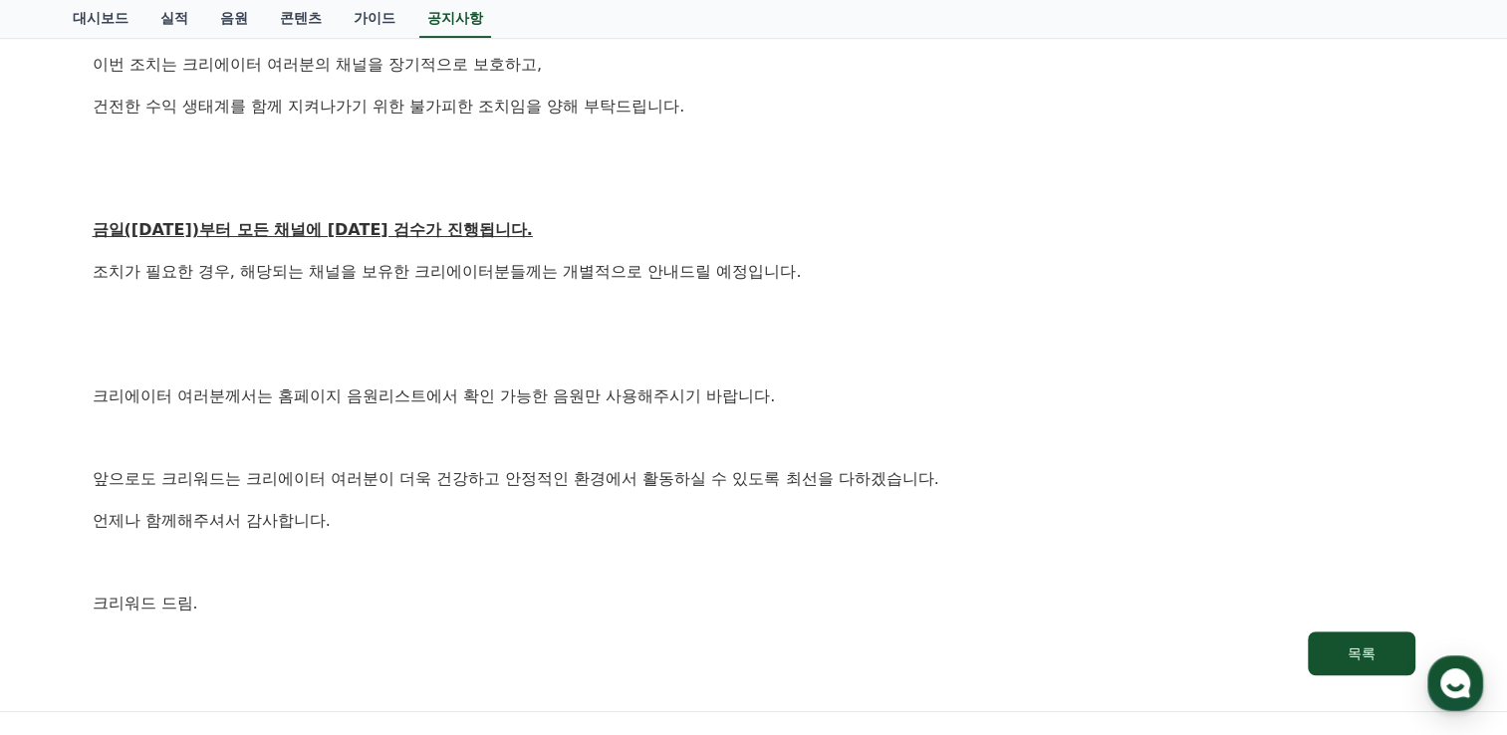
drag, startPoint x: 354, startPoint y: 446, endPoint x: 331, endPoint y: 448, distance: 24.0
click at [349, 447] on p at bounding box center [754, 437] width 1322 height 26
drag, startPoint x: 521, startPoint y: 396, endPoint x: 708, endPoint y: 392, distance: 187.2
click at [708, 392] on p "크리에이터 여러분께서는 홈페이지 음원리스트에서 확인 가능한 음원만 사용해주시기 바랍니다." at bounding box center [754, 396] width 1322 height 26
drag, startPoint x: 708, startPoint y: 392, endPoint x: 382, endPoint y: 437, distance: 328.7
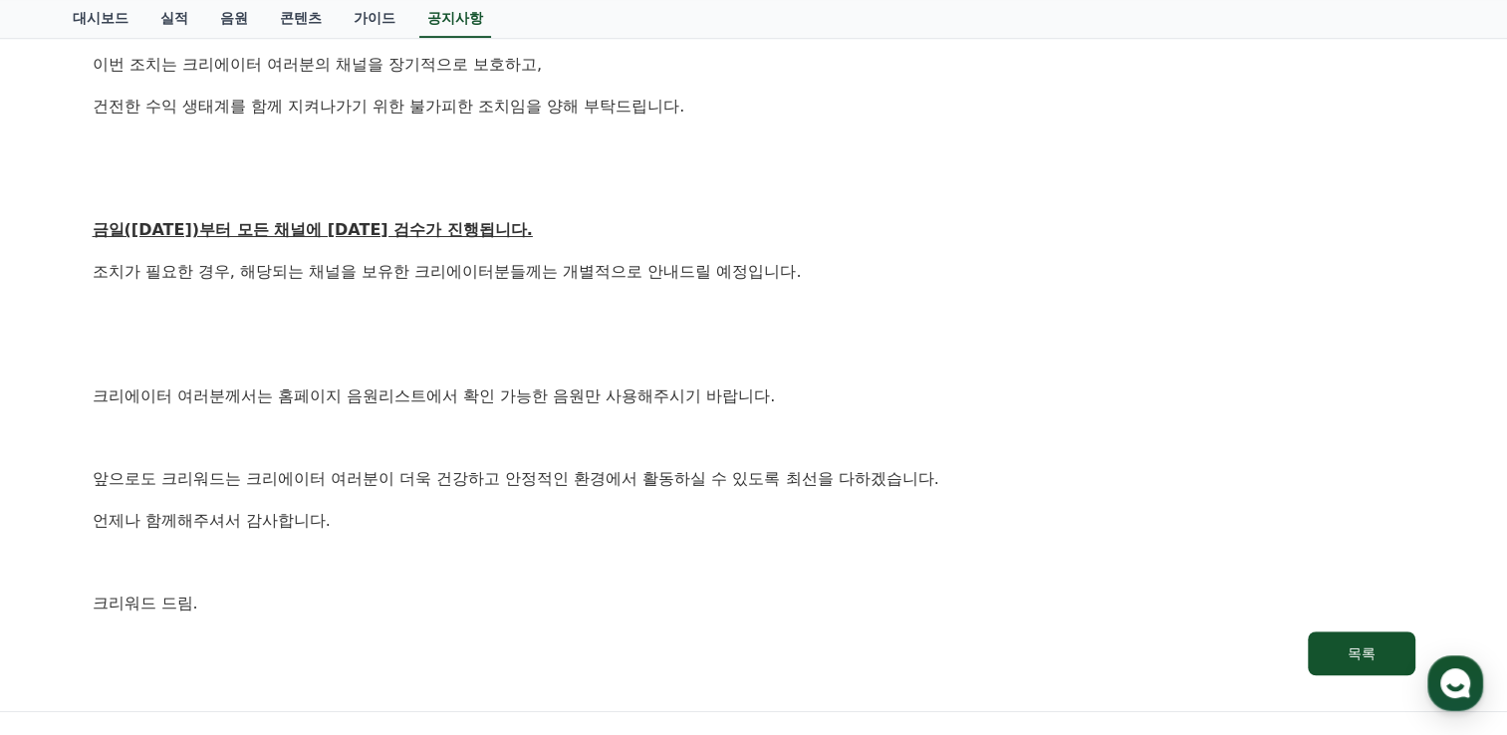
click at [382, 437] on p at bounding box center [754, 437] width 1322 height 26
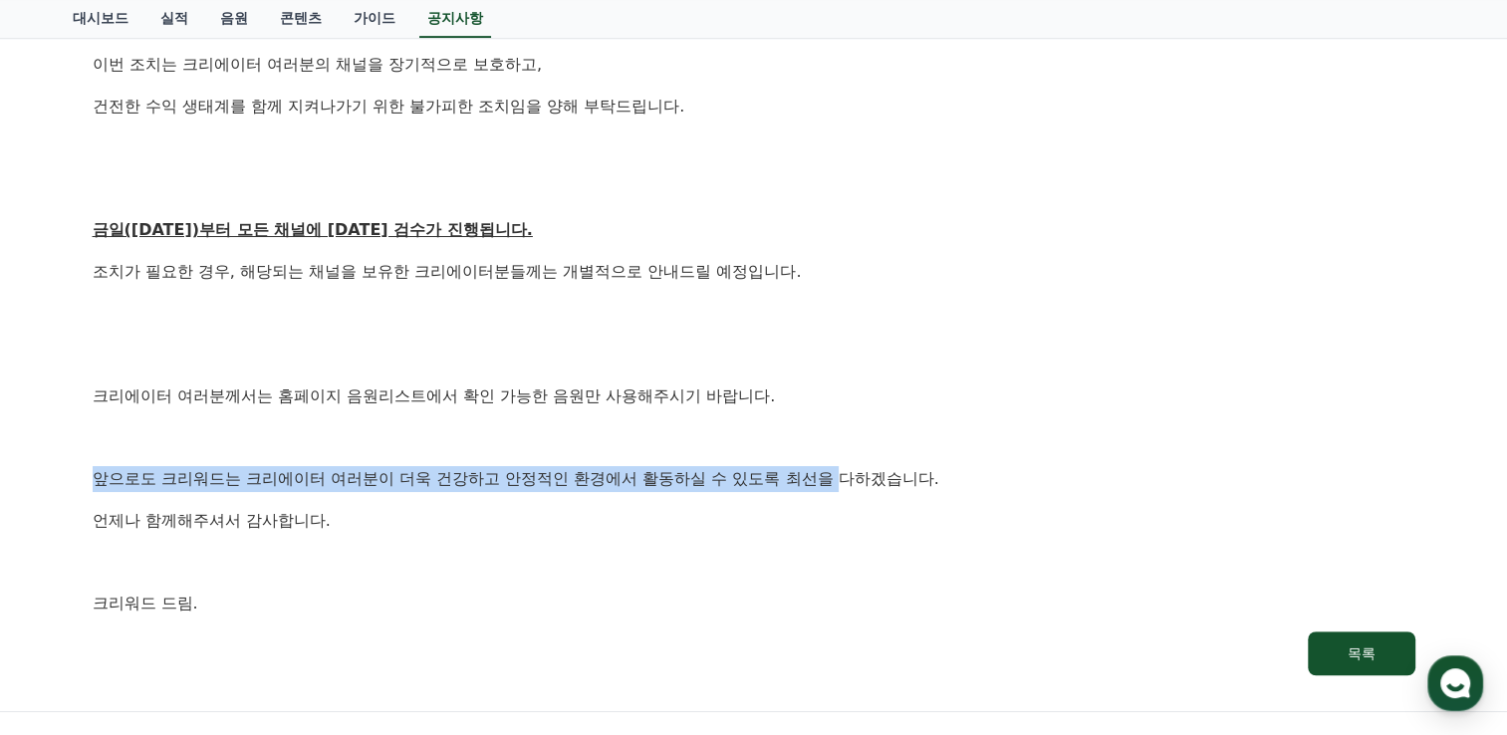
drag, startPoint x: 99, startPoint y: 475, endPoint x: 854, endPoint y: 476, distance: 755.8
click at [854, 476] on p "앞으로도 크리워드는 크리에이터 여러분이 더욱 건강하고 안정적인 환경에서 활동하실 수 있도록 최선을 다하겠습니다." at bounding box center [754, 479] width 1322 height 26
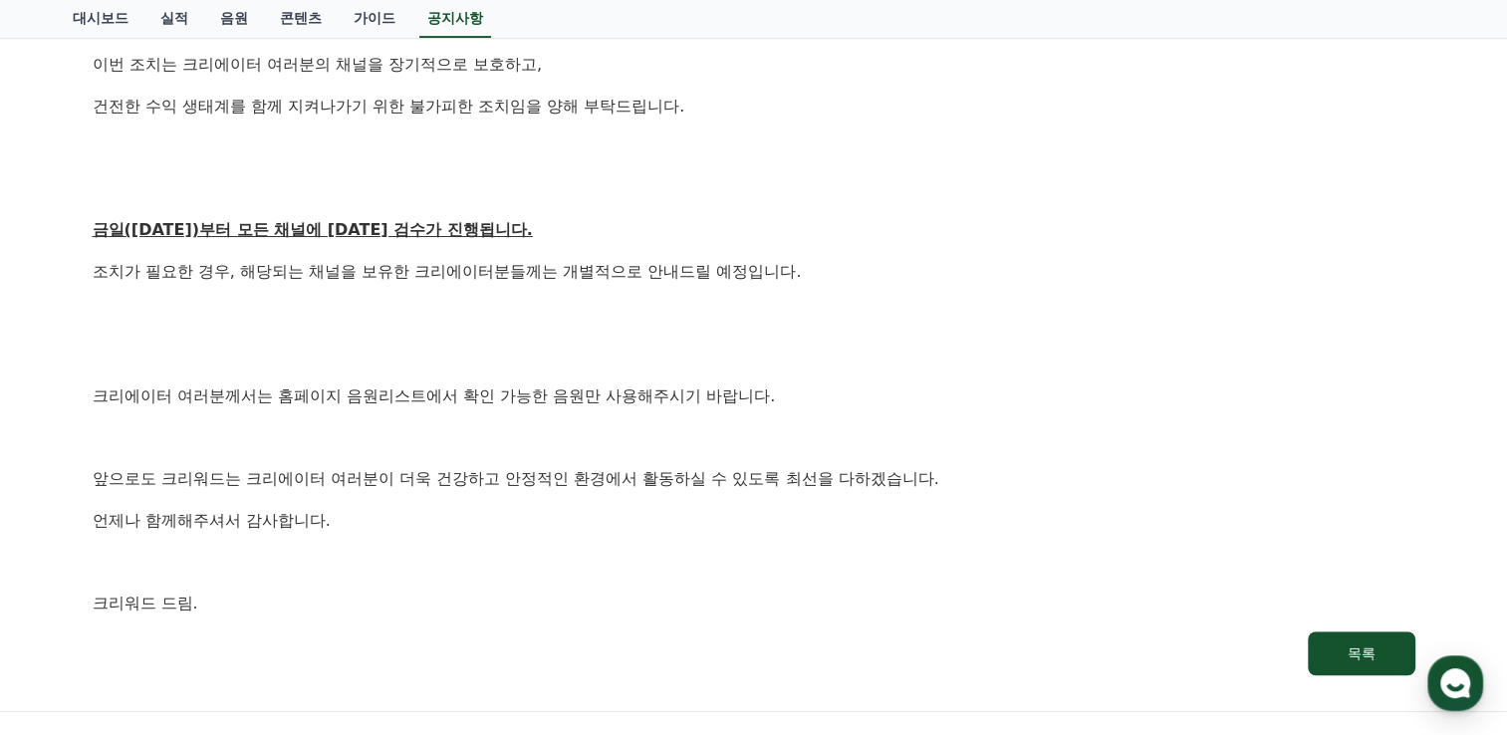
drag, startPoint x: 854, startPoint y: 476, endPoint x: 449, endPoint y: 522, distance: 407.9
click at [453, 522] on p "언제나 함께해주셔서 감사합니다." at bounding box center [754, 521] width 1322 height 26
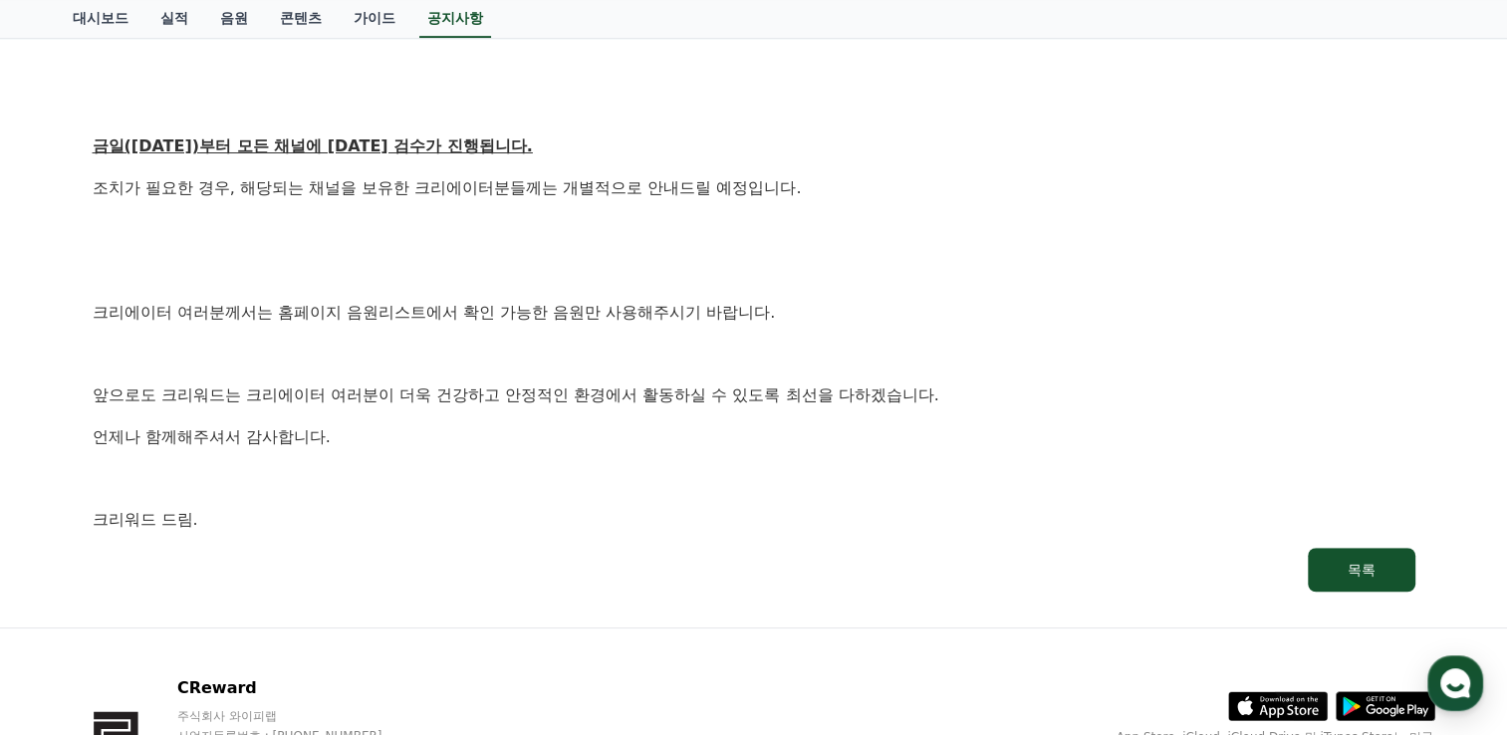
scroll to position [1195, 0]
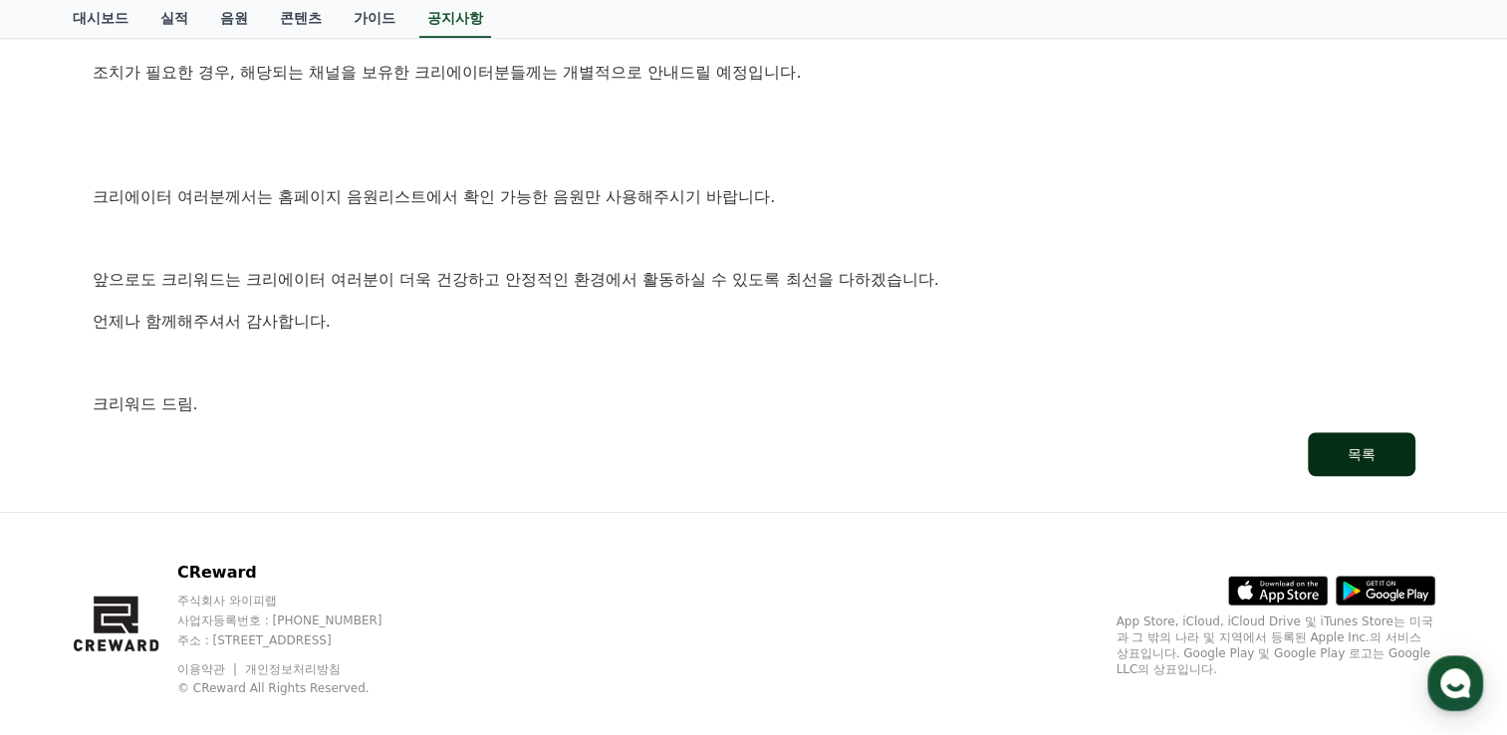
click at [1335, 446] on button "목록" at bounding box center [1361, 454] width 108 height 44
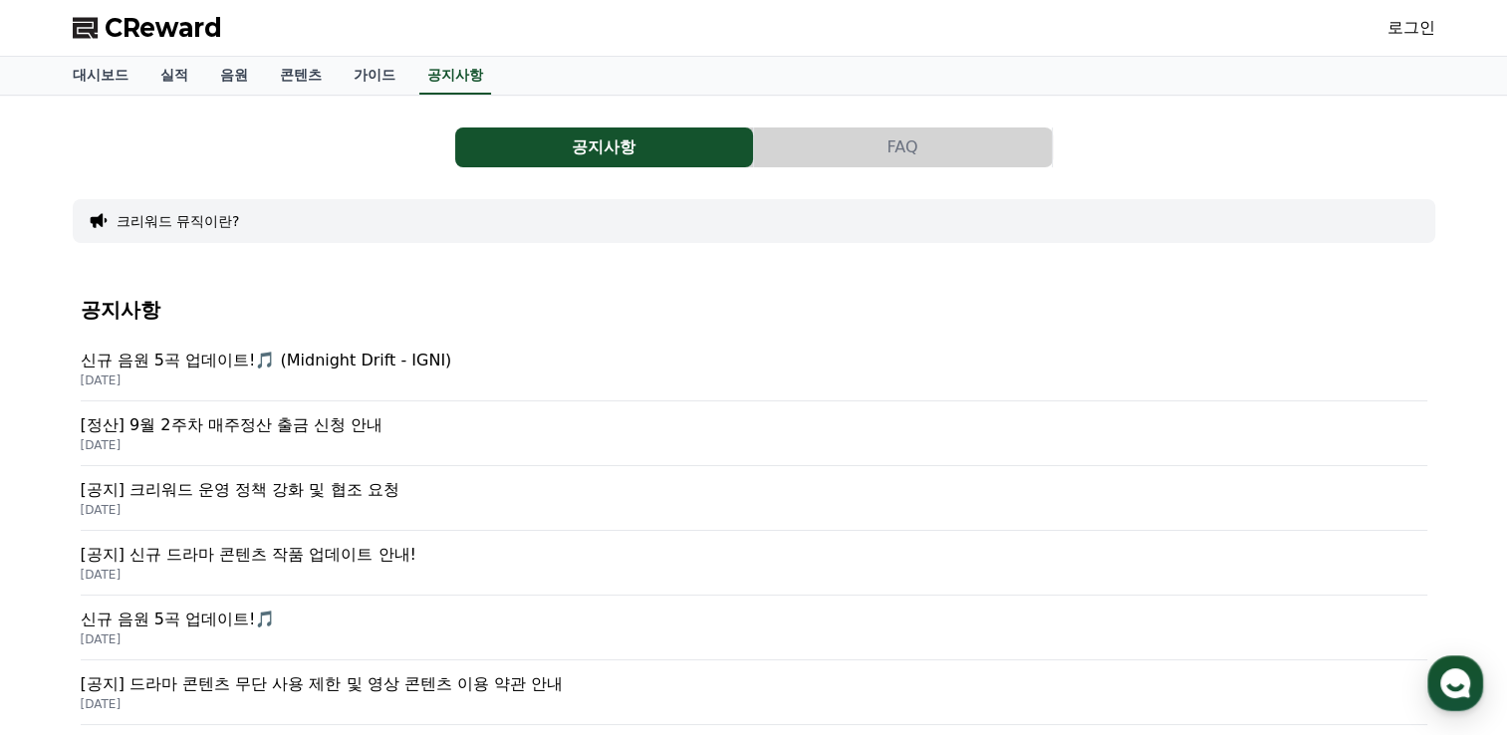
click at [283, 357] on p "신규 음원 5곡 업데이트!🎵 (Midnight Drift - IGNI)" at bounding box center [754, 361] width 1346 height 24
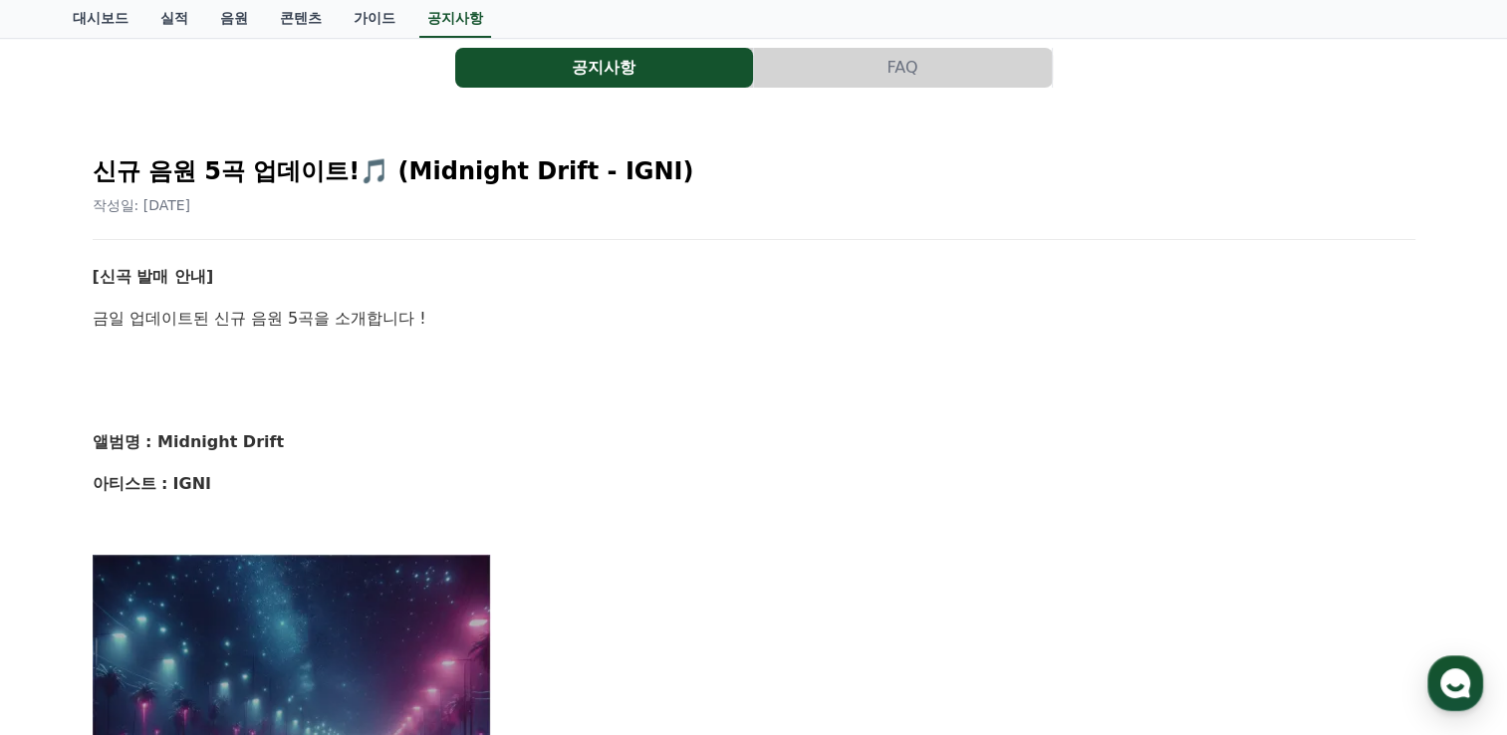
scroll to position [48, 0]
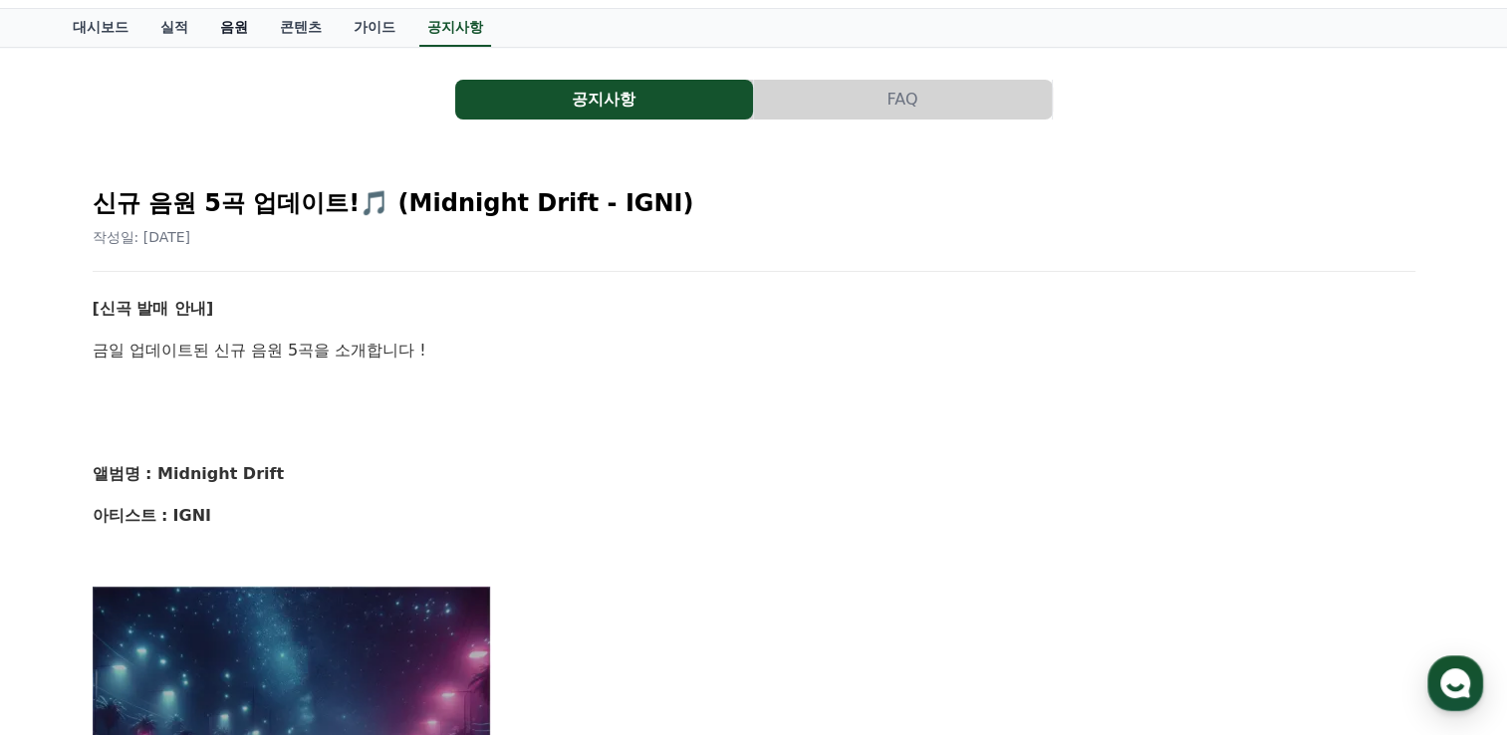
click at [252, 27] on link "음원" at bounding box center [234, 28] width 60 height 38
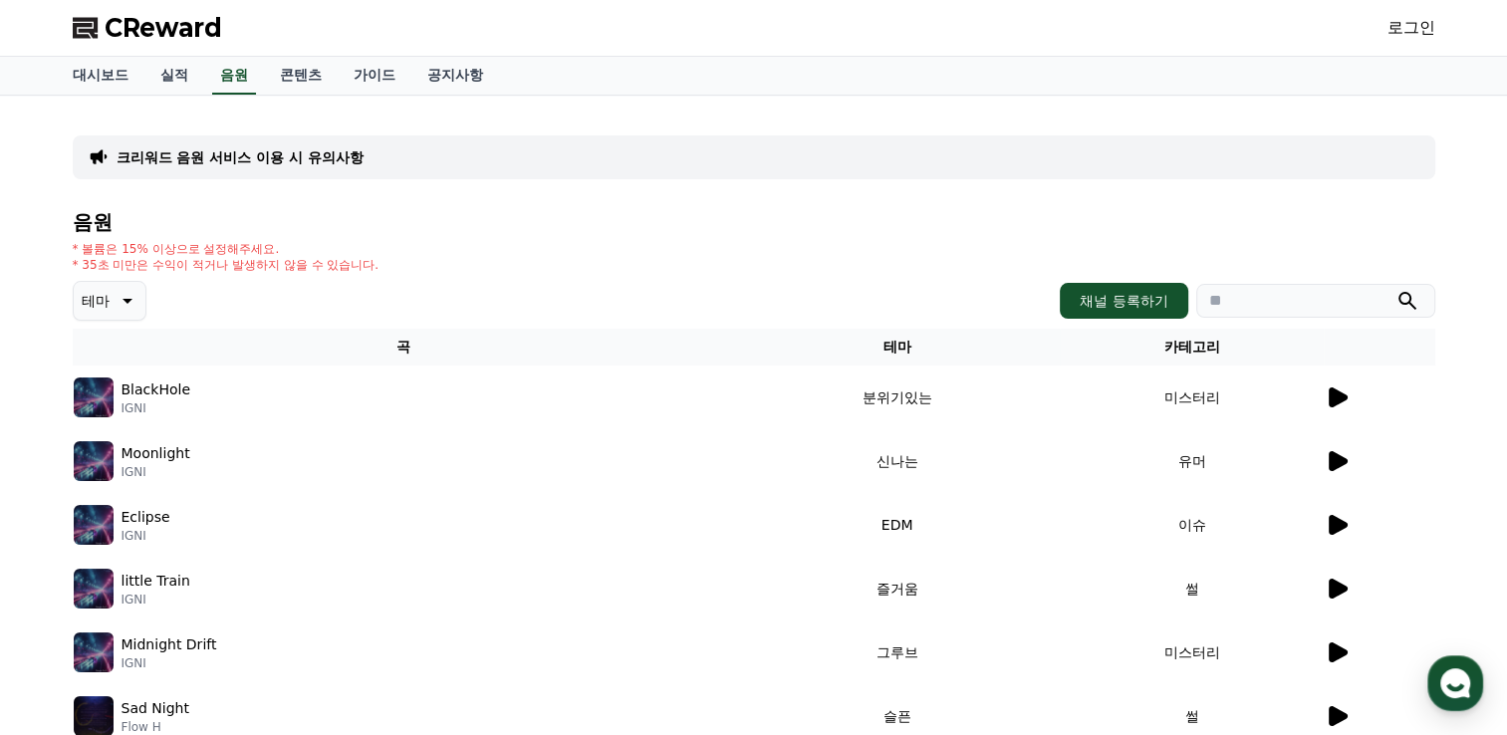
click at [1341, 402] on icon at bounding box center [1336, 397] width 24 height 24
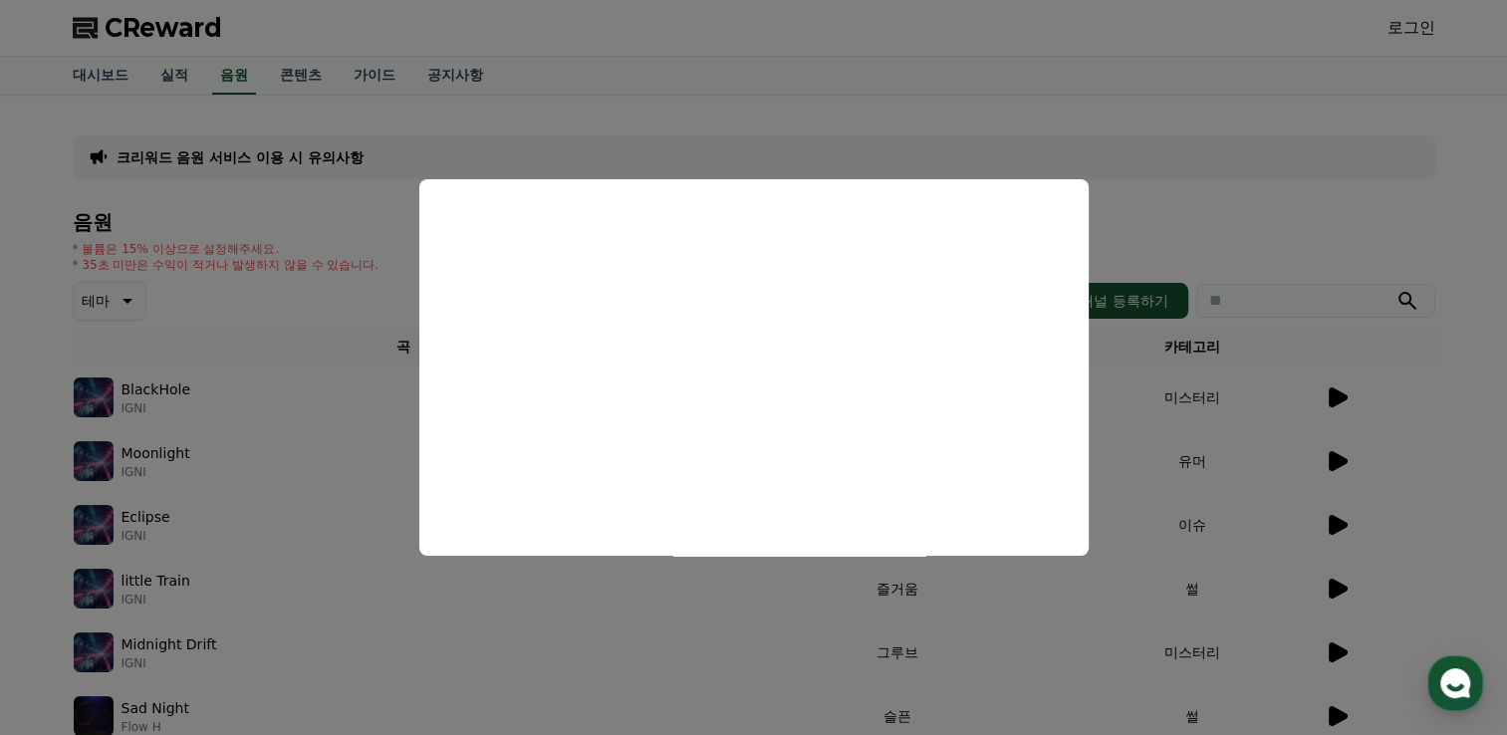
click at [290, 456] on button "close modal" at bounding box center [753, 367] width 1507 height 735
